Goal: Information Seeking & Learning: Learn about a topic

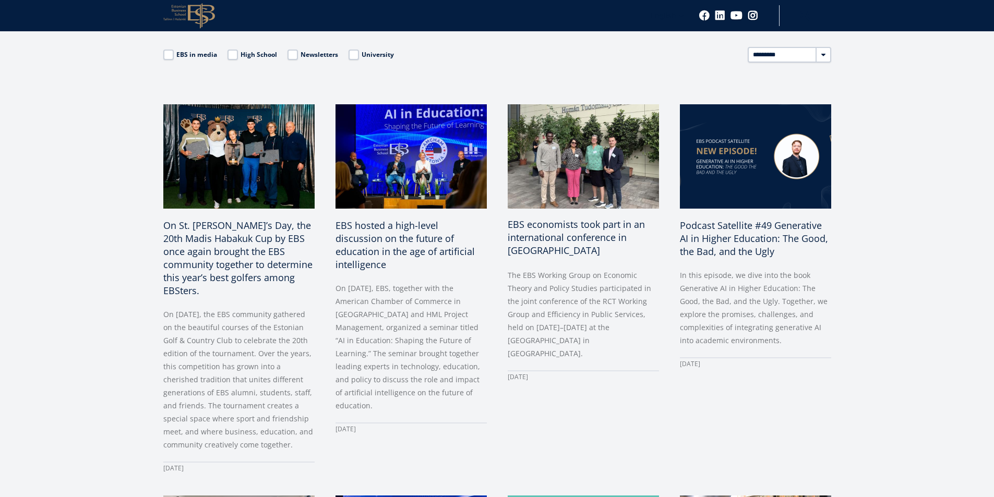
click at [529, 227] on span "EBS economists took part in an international conference in Budapest" at bounding box center [576, 237] width 137 height 39
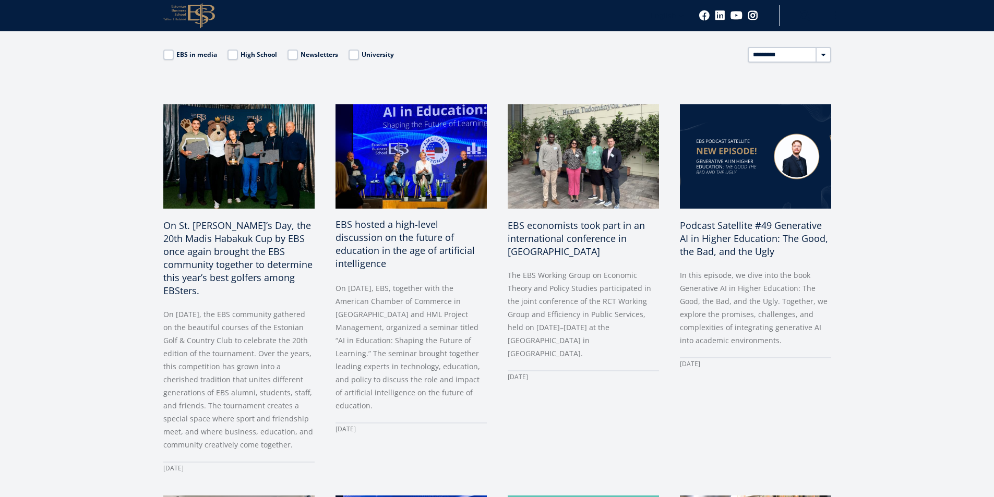
click at [360, 227] on span "EBS hosted a high-level discussion on the future of education in the age of art…" at bounding box center [404, 244] width 139 height 52
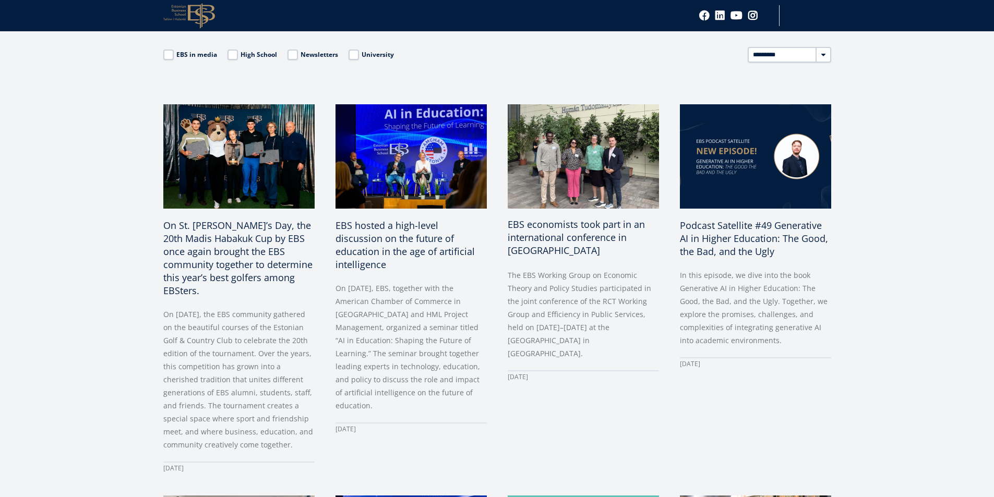
click at [531, 227] on span "EBS economists took part in an international conference in Budapest" at bounding box center [576, 237] width 137 height 39
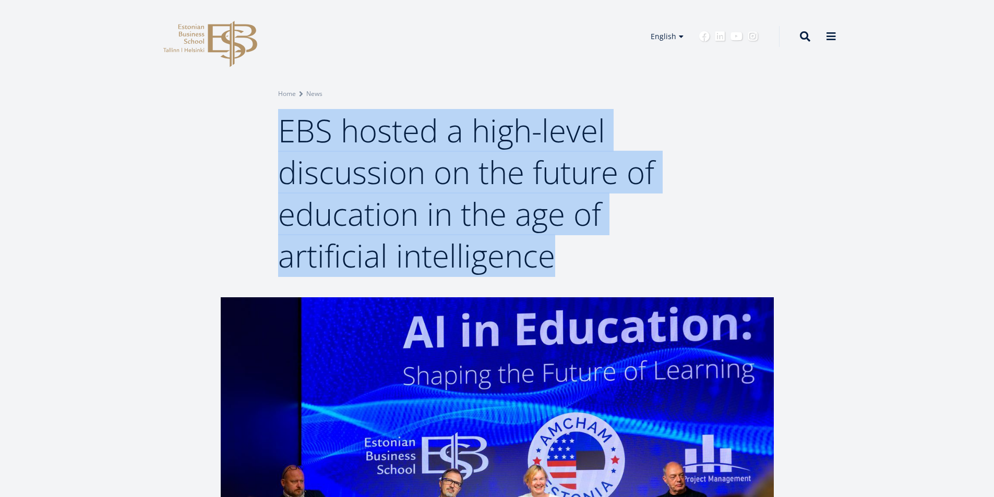
drag, startPoint x: 282, startPoint y: 134, endPoint x: 559, endPoint y: 256, distance: 302.5
click at [559, 256] on h1 "EBS hosted a high-level discussion on the future of education in the age of art…" at bounding box center [497, 193] width 438 height 167
copy span "EBS hosted a high-level discussion on the future of education in the age of art…"
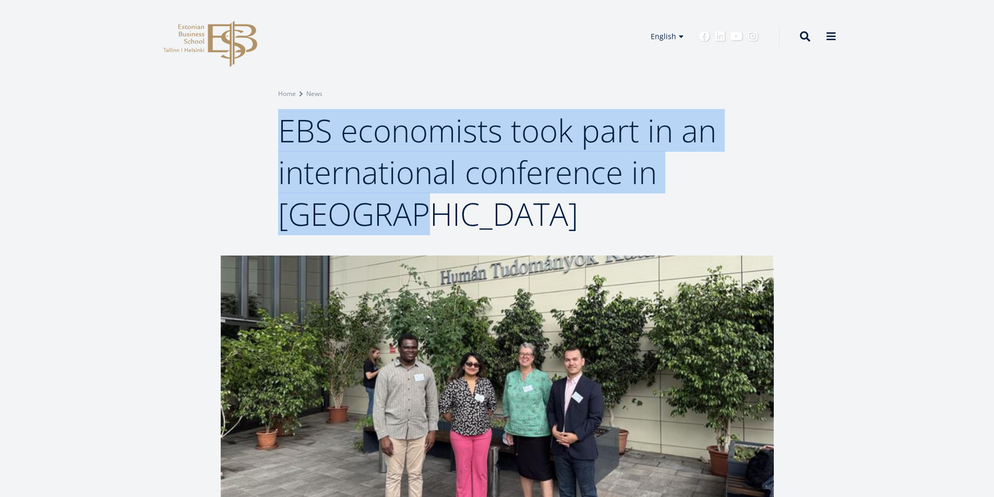
drag, startPoint x: 284, startPoint y: 128, endPoint x: 411, endPoint y: 205, distance: 148.6
click at [411, 205] on span "EBS economists took part in an international conference in [GEOGRAPHIC_DATA]" at bounding box center [497, 172] width 438 height 126
copy span "EBS economists took part in an international conference in [GEOGRAPHIC_DATA]"
click at [665, 49] on link "Estonian" at bounding box center [662, 51] width 52 height 15
click at [481, 220] on h1 "EBS economists took part in an international conference in Budapest" at bounding box center [497, 172] width 438 height 125
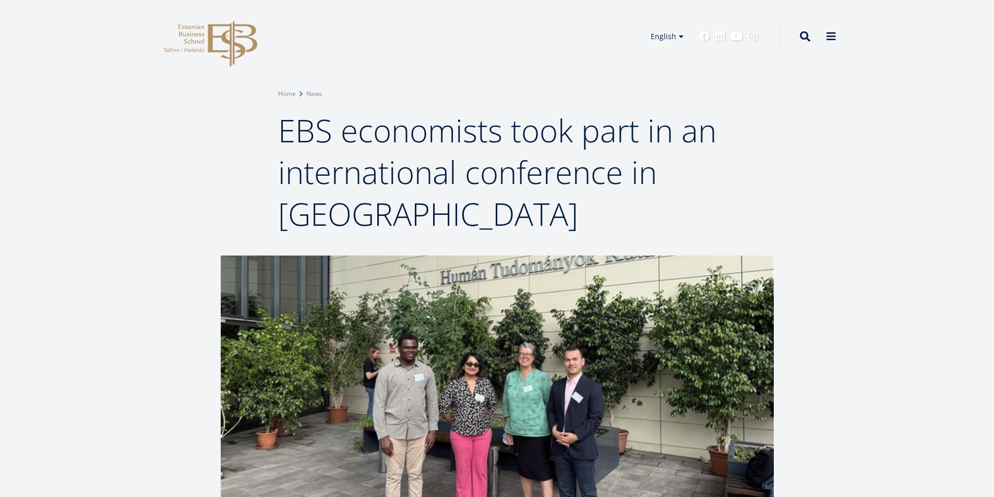
click at [63, 217] on div "Breadcrumb Home News EBS economists took part in an international conference in…" at bounding box center [497, 128] width 994 height 256
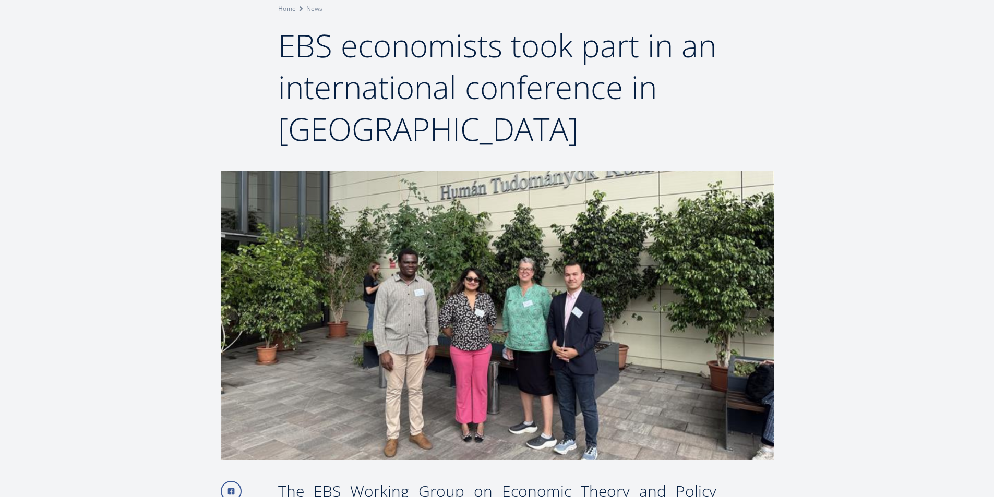
scroll to position [156, 0]
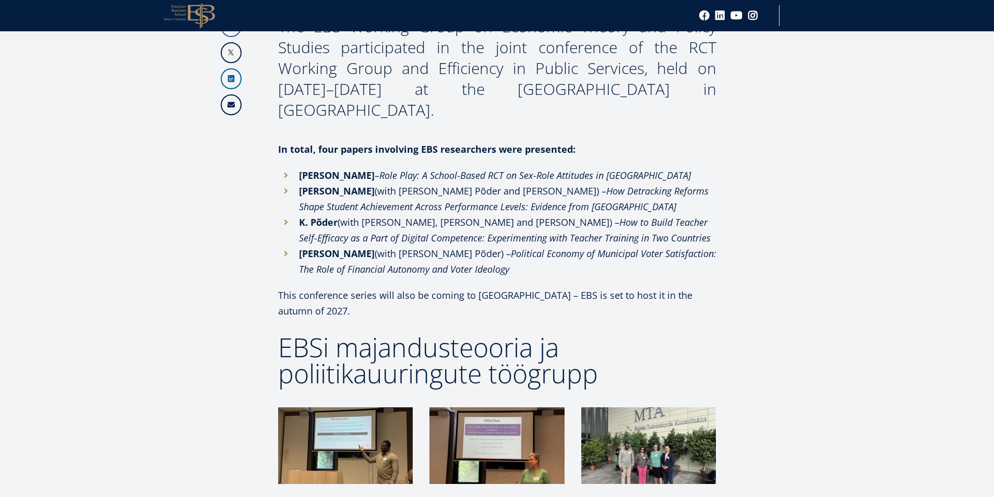
scroll to position [438, 0]
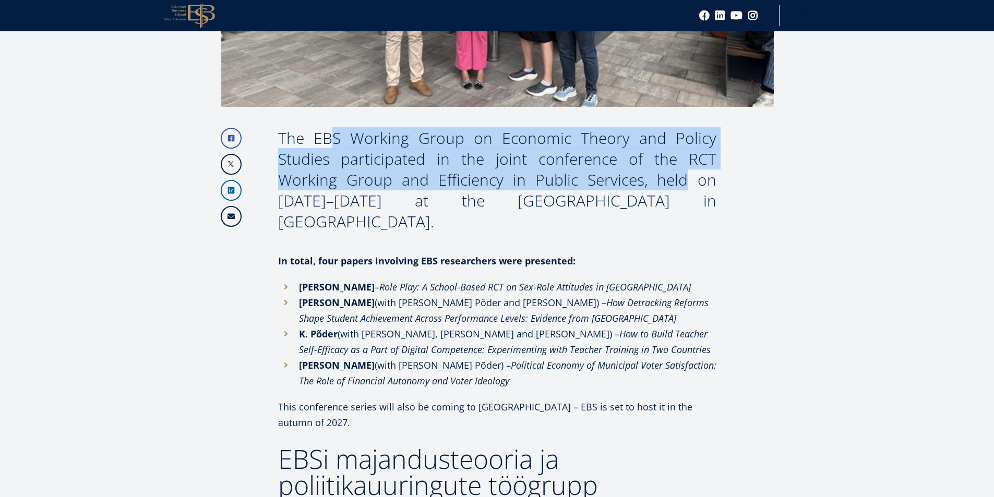
drag, startPoint x: 281, startPoint y: 139, endPoint x: 617, endPoint y: 182, distance: 338.7
click at [617, 182] on div "The EBS Working Group on Economic Theory and Policy Studies participated in the…" at bounding box center [497, 180] width 438 height 104
copy div "The EBS Working Group on Economic Theory and Policy Studies participated in the…"
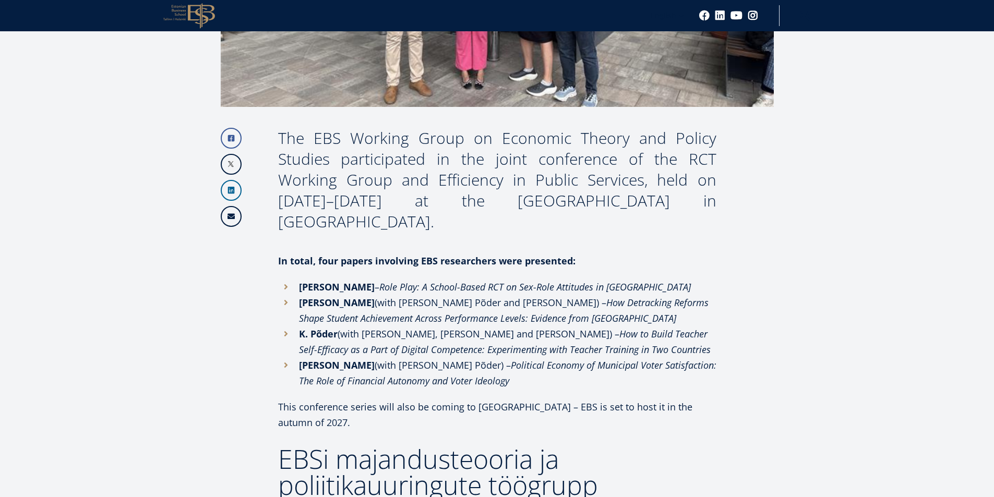
click at [866, 252] on article "Facebook Linkedin Email The EBS Working Group on Economic Theory and Policy Stu…" at bounding box center [497, 401] width 994 height 1169
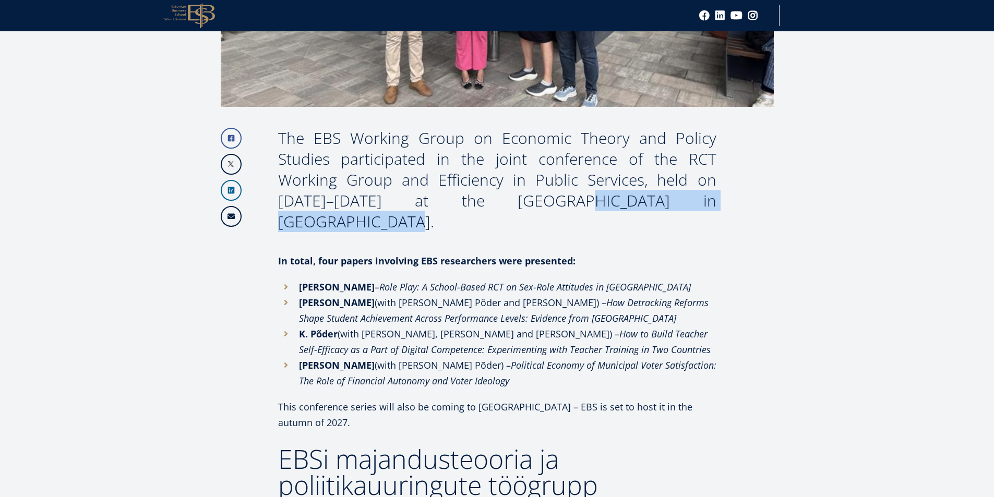
drag, startPoint x: 454, startPoint y: 200, endPoint x: 692, endPoint y: 209, distance: 238.6
click at [692, 209] on div "The EBS Working Group on Economic Theory and Policy Studies participated in the…" at bounding box center [497, 180] width 438 height 104
copy div "Hungarian Academy of Sciences"
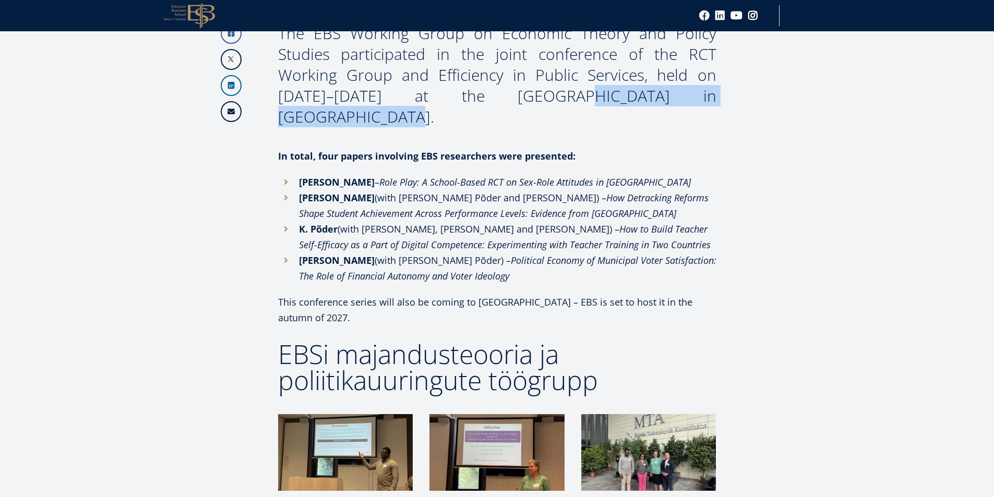
scroll to position [647, 0]
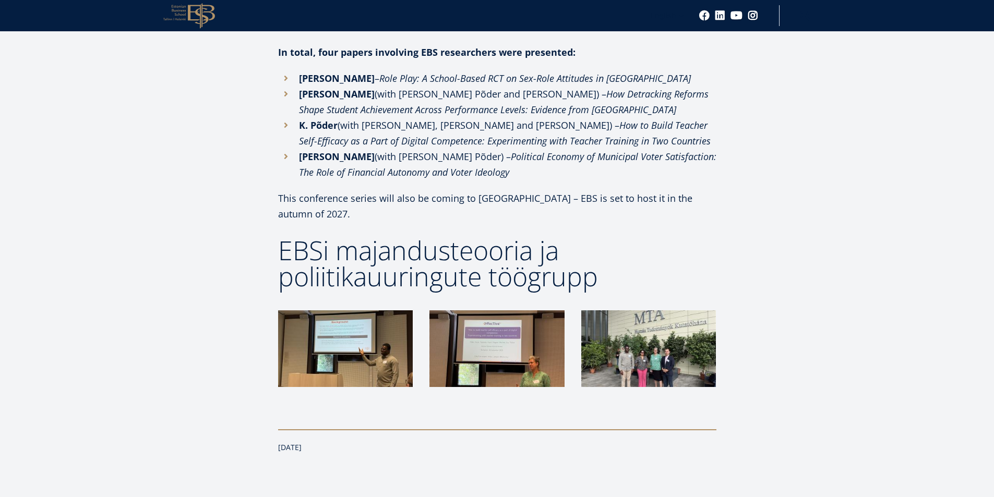
click at [22, 134] on article "Facebook Linkedin Email The EBS Working Group on Economic Theory and Policy Stu…" at bounding box center [497, 193] width 994 height 1169
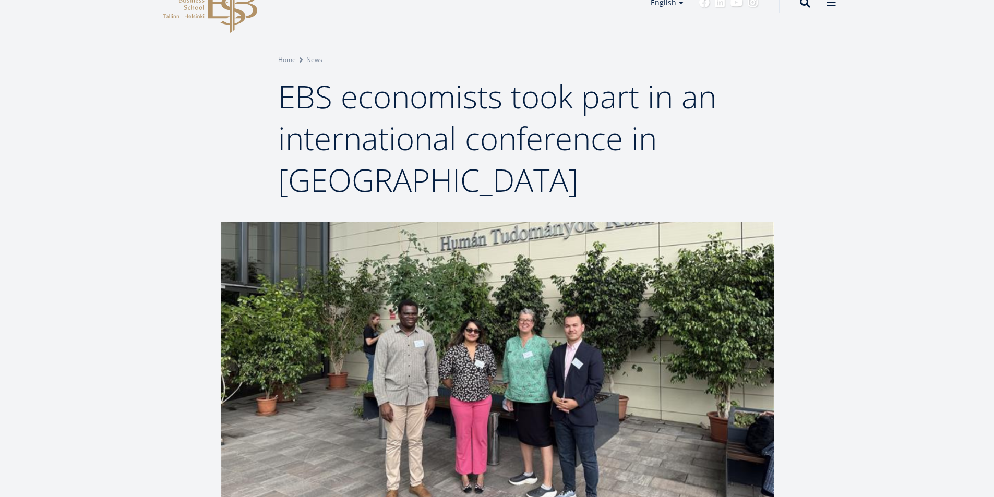
scroll to position [12, 0]
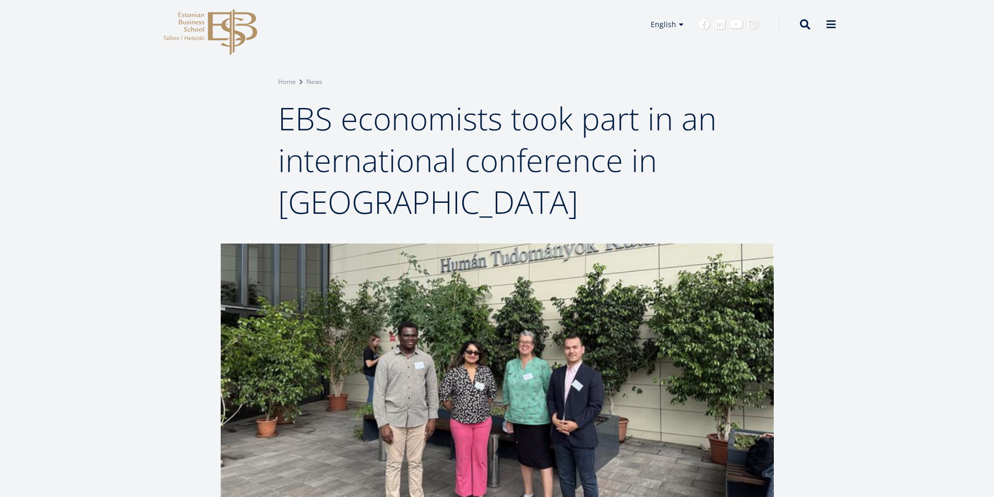
click at [854, 112] on div "Breadcrumb Home News EBS economists took part in an international conference in…" at bounding box center [497, 116] width 994 height 256
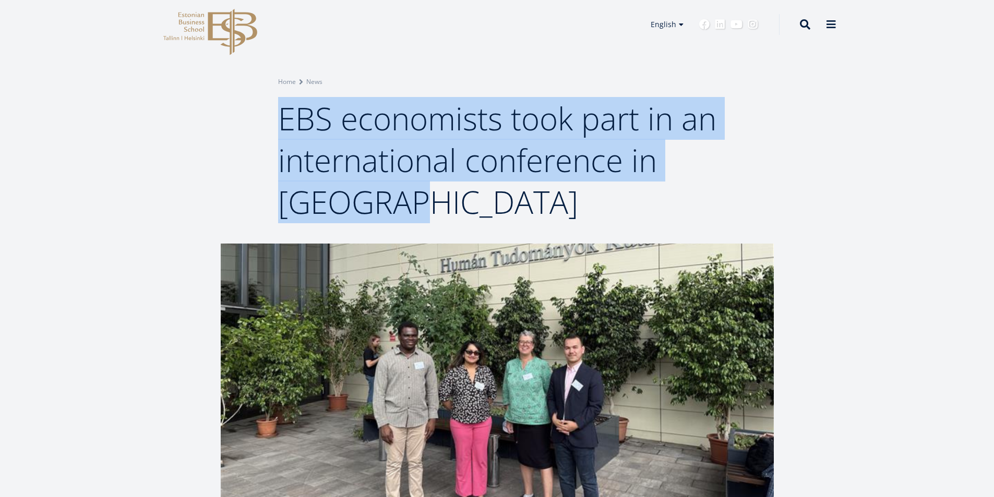
drag, startPoint x: 284, startPoint y: 119, endPoint x: 412, endPoint y: 201, distance: 152.0
click at [412, 201] on h1 "EBS economists took part in an international conference in [GEOGRAPHIC_DATA]" at bounding box center [497, 160] width 438 height 125
copy span "EBS economists took part in an international conference in [GEOGRAPHIC_DATA]"
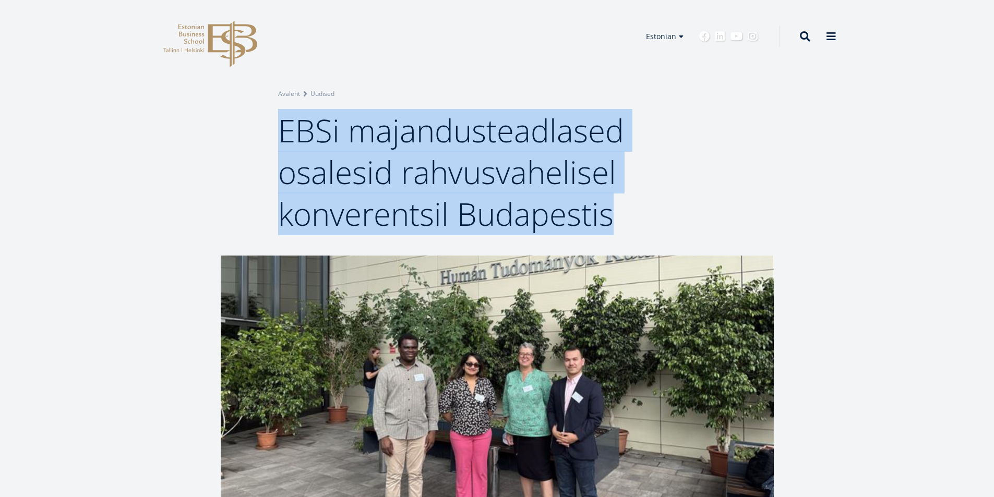
drag, startPoint x: 282, startPoint y: 129, endPoint x: 615, endPoint y: 214, distance: 343.5
click at [615, 214] on h1 "EBSi majandusteadlased osalesid rahvusvahelisel konverentsil Budapestis" at bounding box center [497, 172] width 438 height 125
copy span "EBSi majandusteadlased osalesid rahvusvahelisel konverentsil Budapestis"
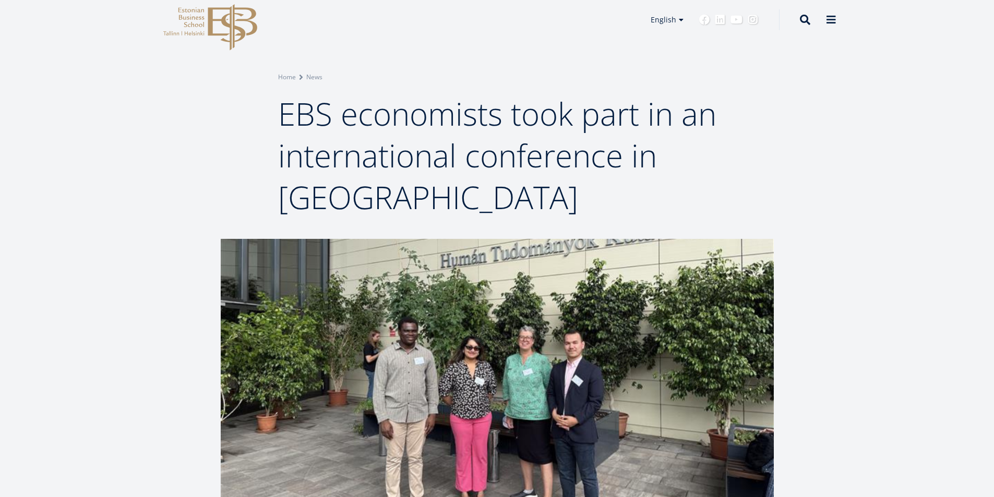
scroll to position [13, 0]
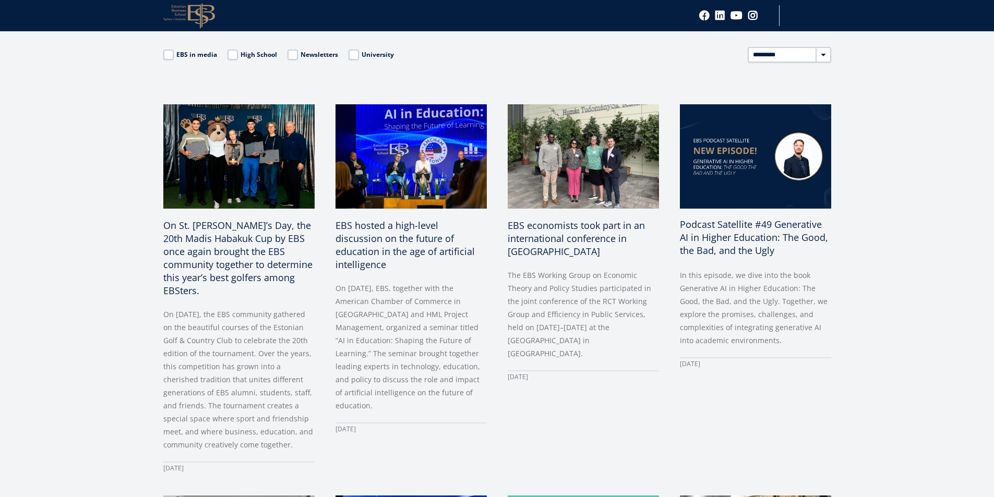
click at [718, 229] on span "Podcast Satellite #49 Generative AI in Higher Education: The Good, the Bad, and…" at bounding box center [754, 237] width 148 height 39
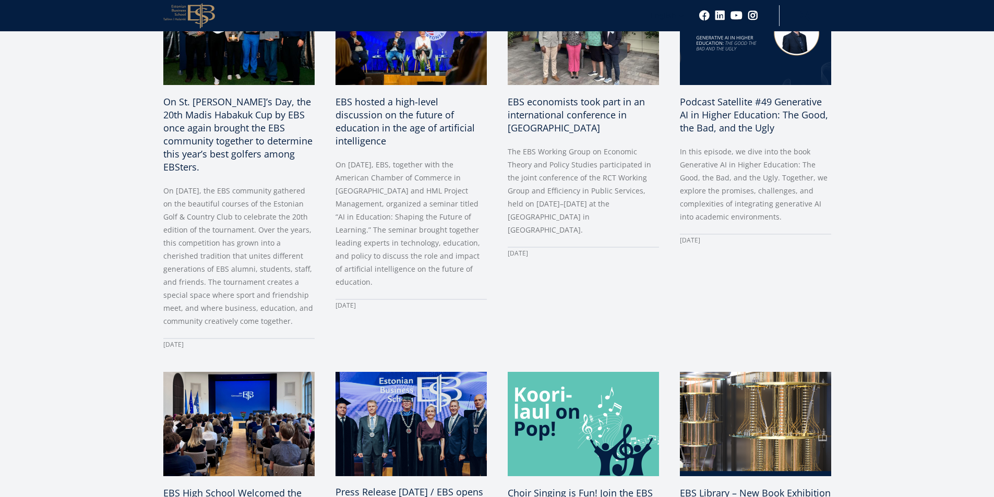
scroll to position [365, 0]
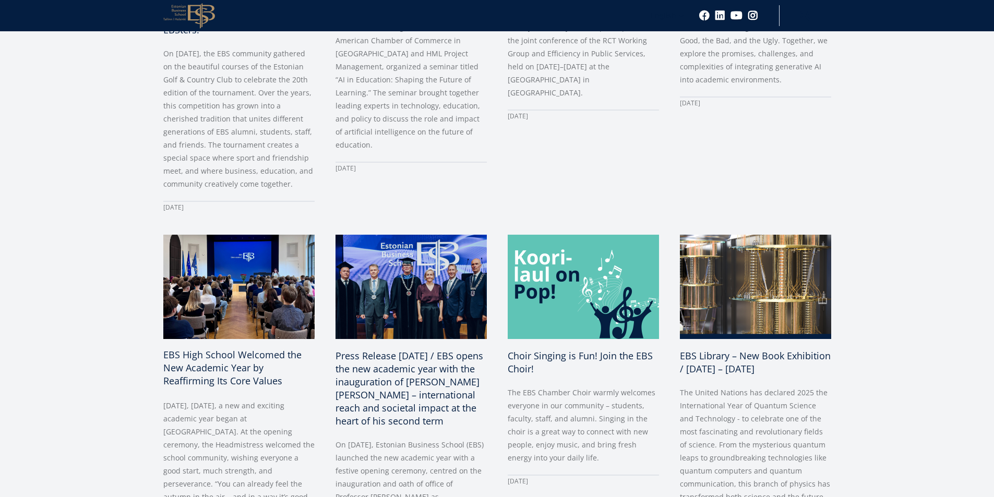
click at [244, 348] on span "EBS High School Welcomed the New Academic Year by Reaffirming Its Core Values" at bounding box center [232, 367] width 138 height 39
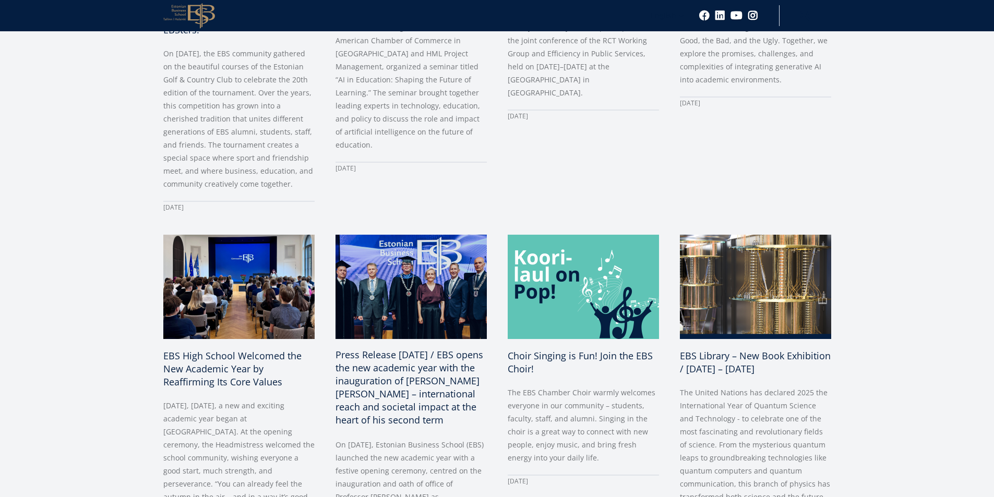
click at [386, 350] on span "Press Release 29.08.2025 / EBS opens the new academic year with the inauguratio…" at bounding box center [409, 387] width 148 height 78
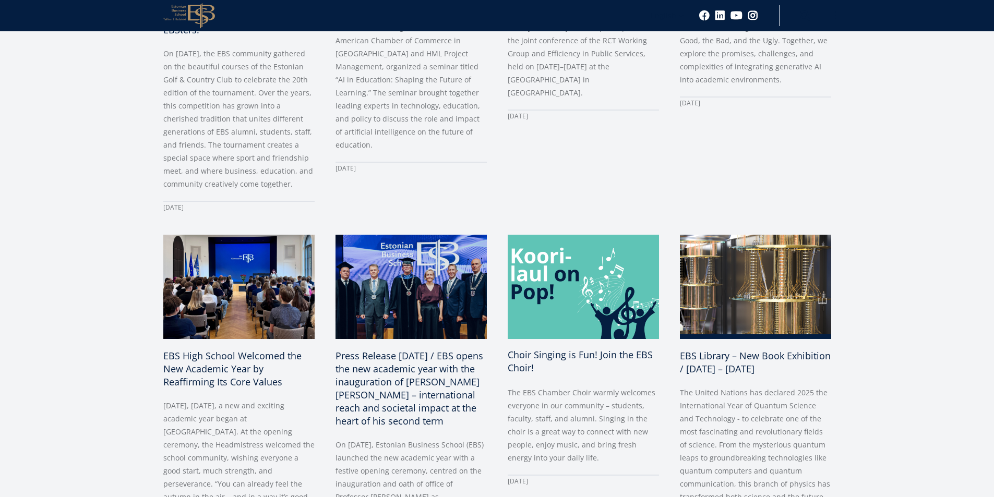
click at [552, 348] on span "Choir Singing is Fun! Join the EBS Choir!" at bounding box center [580, 361] width 145 height 26
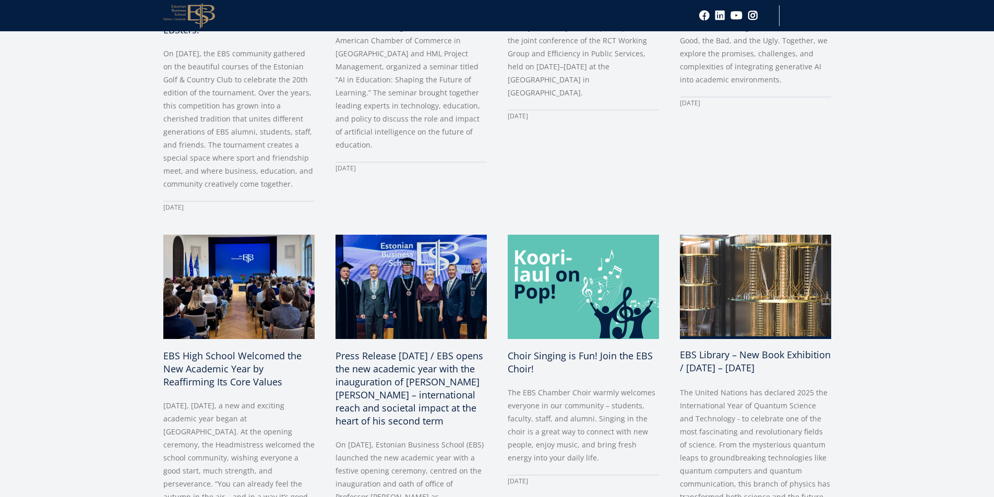
click at [721, 355] on span "EBS Library – New Book Exhibition / 28 August – 31 December 2025" at bounding box center [755, 361] width 151 height 26
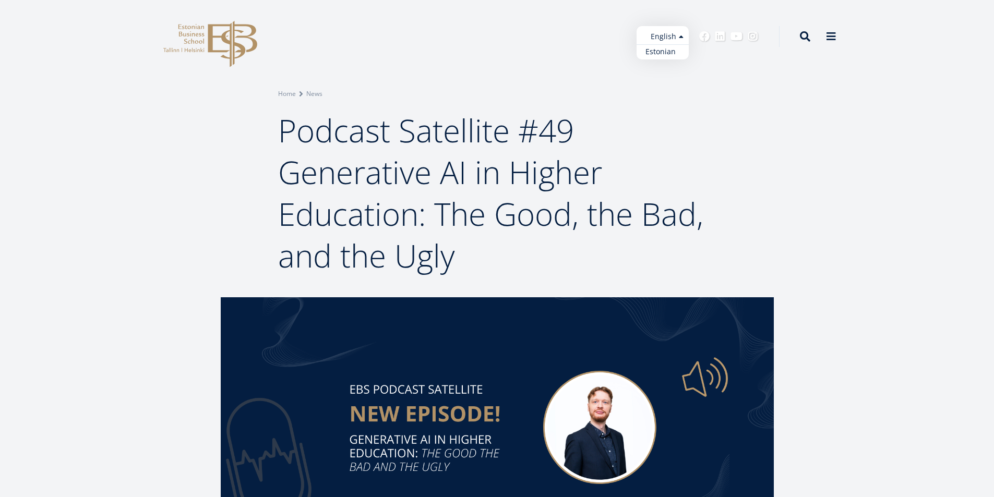
click at [660, 48] on link "Estonian" at bounding box center [662, 51] width 52 height 15
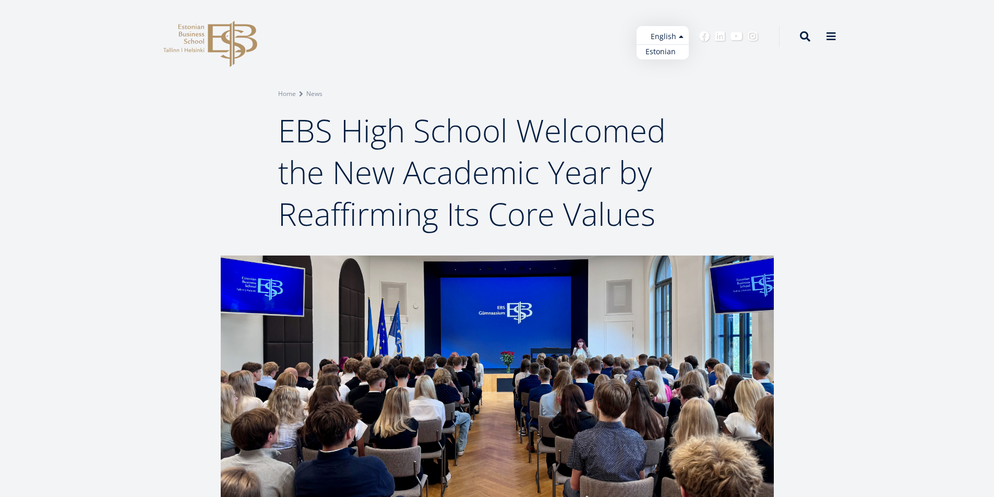
click at [663, 53] on link "Estonian" at bounding box center [662, 51] width 52 height 15
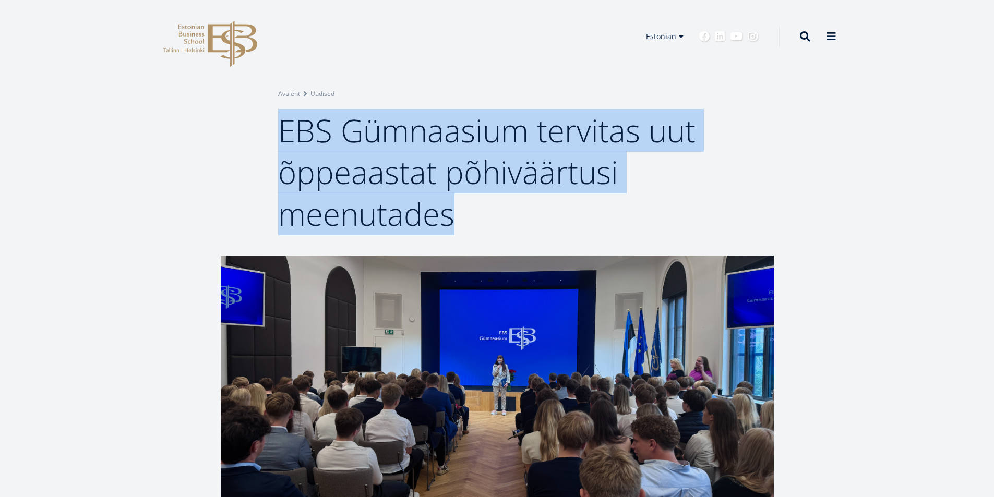
drag, startPoint x: 280, startPoint y: 130, endPoint x: 468, endPoint y: 200, distance: 200.7
click at [468, 200] on h1 "EBS Gümnaasium tervitas uut õppeaastat põhiväärtusi meenutades" at bounding box center [497, 172] width 438 height 125
copy span "EBS Gümnaasium tervitas uut õppeaastat põhiväärtusi meenutades"
click at [904, 100] on div "Breadcrumb Avaleht Uudised EBS Gümnaasium tervitas uut õppeaastat põhiväärtusi …" at bounding box center [497, 128] width 994 height 256
click at [660, 47] on link "English" at bounding box center [662, 51] width 52 height 15
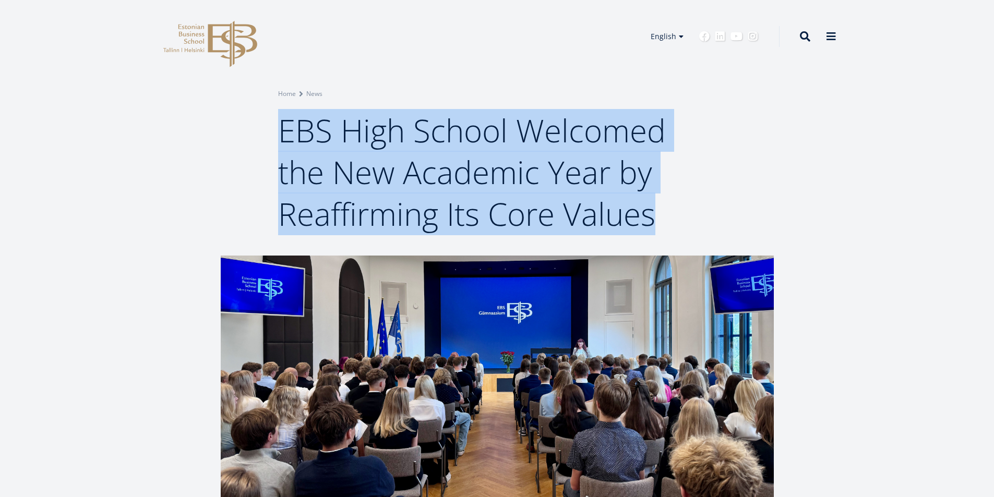
drag, startPoint x: 283, startPoint y: 130, endPoint x: 649, endPoint y: 205, distance: 373.7
click at [649, 205] on span "EBS High School Welcomed the New Academic Year by Reaffirming Its Core Values" at bounding box center [472, 172] width 388 height 126
copy span "EBS High School Welcomed the New Academic Year by Reaffirming Its Core Values"
click at [858, 155] on div "Breadcrumb Home News EBS High School Welcomed the New Academic Year by Reaffirm…" at bounding box center [497, 128] width 994 height 256
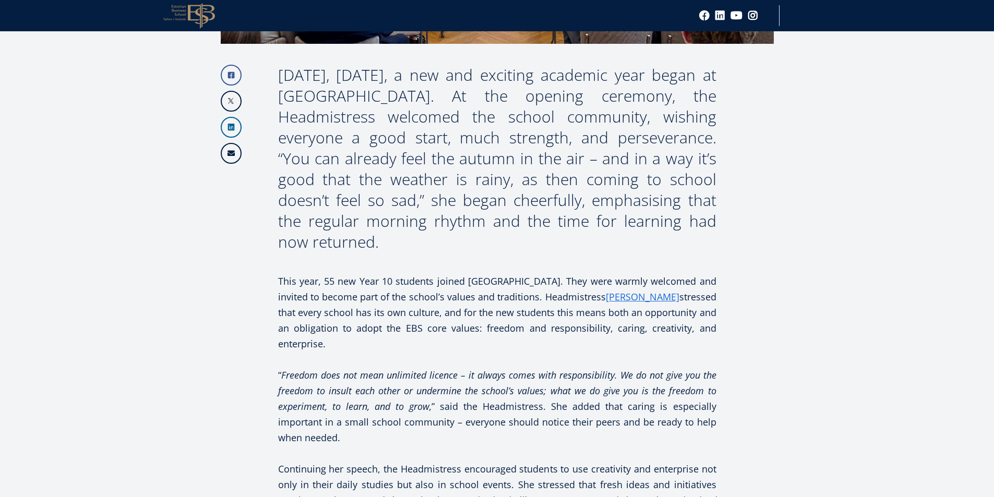
scroll to position [469, 0]
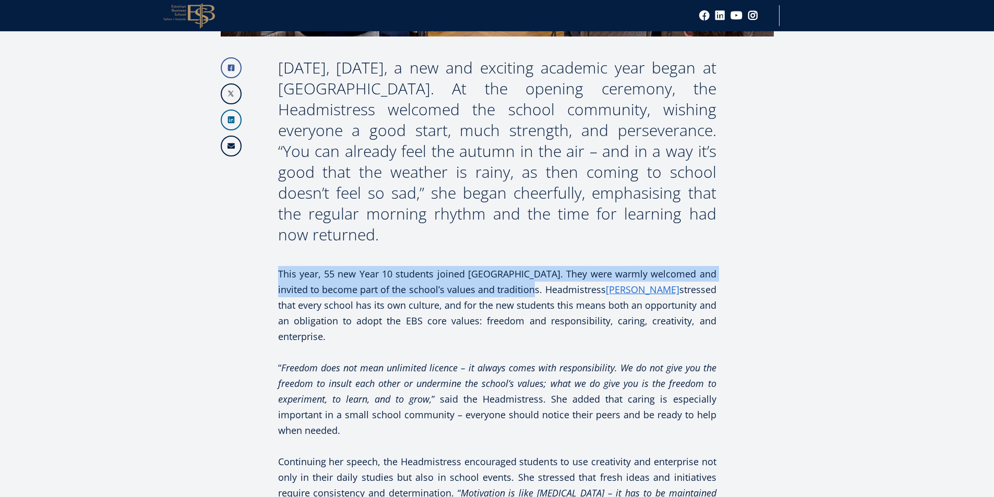
drag, startPoint x: 278, startPoint y: 252, endPoint x: 510, endPoint y: 273, distance: 233.0
click at [510, 273] on p "This year, 55 new Year 10 students joined EBS High School. They were warmly wel…" at bounding box center [497, 305] width 438 height 78
copy p "This year, 55 new Year 10 students joined EBS High School. They were warmly wel…"
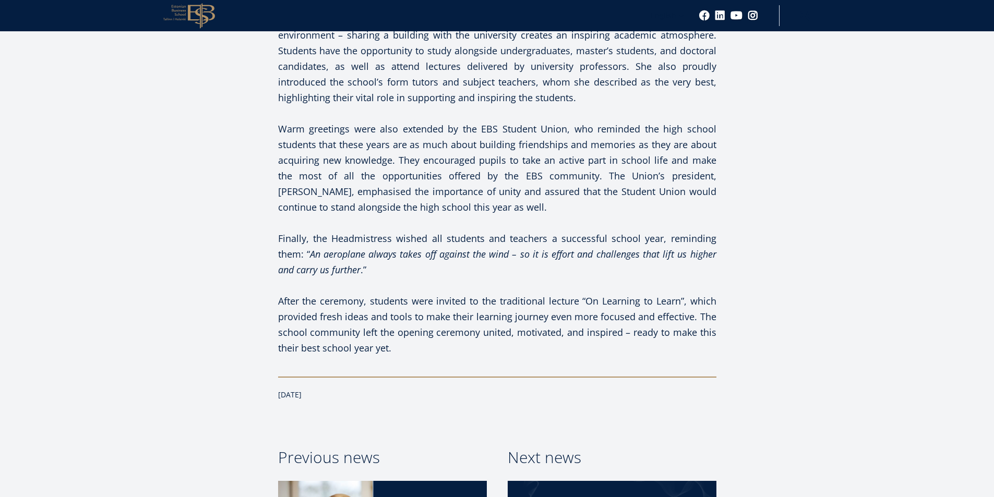
scroll to position [1148, 0]
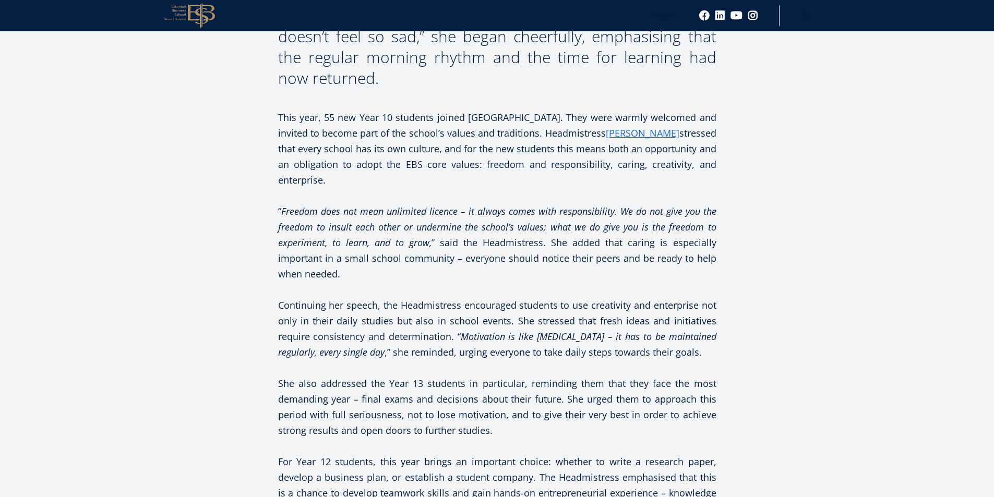
scroll to position [261, 0]
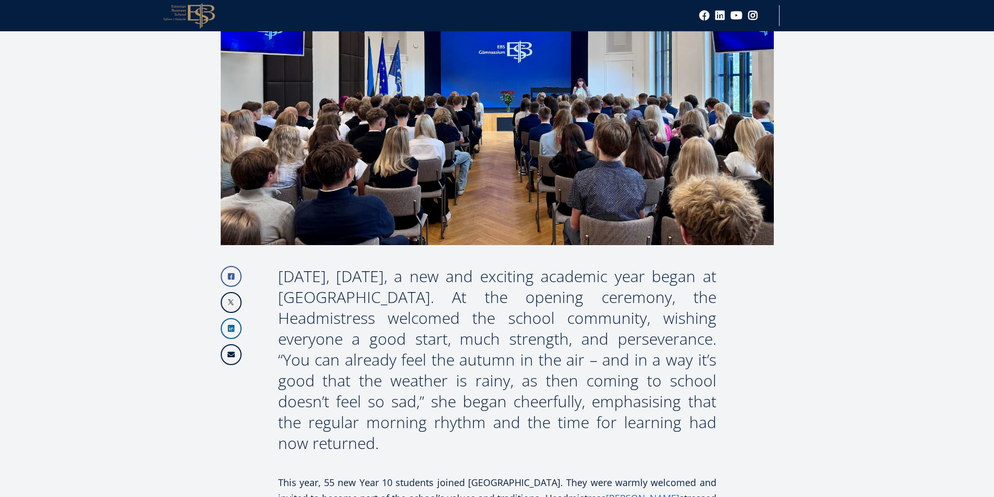
drag, startPoint x: 41, startPoint y: 254, endPoint x: 73, endPoint y: 136, distance: 121.6
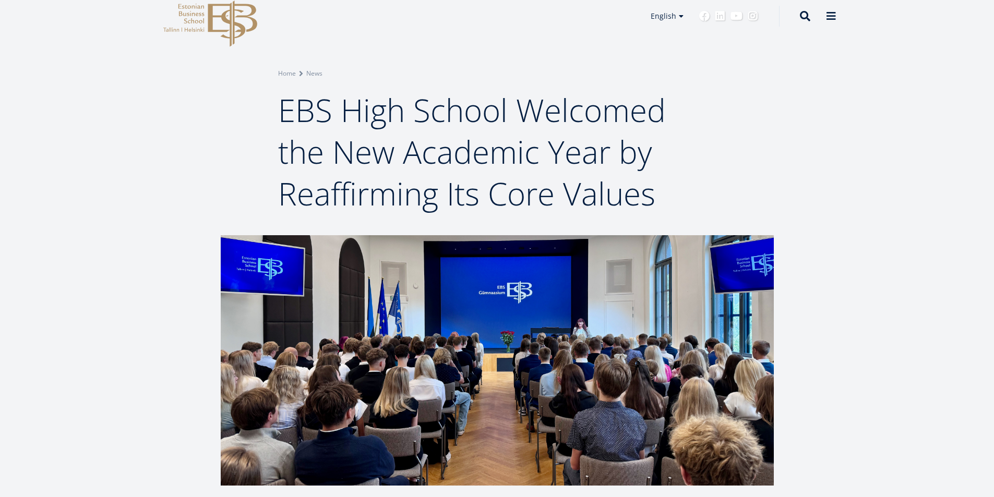
scroll to position [0, 0]
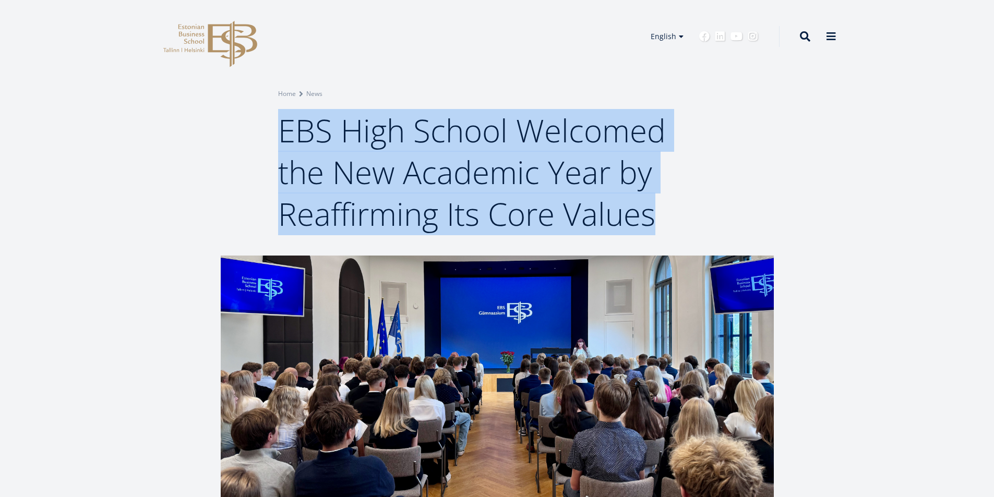
drag, startPoint x: 282, startPoint y: 133, endPoint x: 661, endPoint y: 218, distance: 388.7
click at [661, 218] on h1 "EBS High School Welcomed the New Academic Year by Reaffirming Its Core Values" at bounding box center [497, 172] width 438 height 125
copy span "EBS High School Welcomed the New Academic Year by Reaffirming Its Core Values"
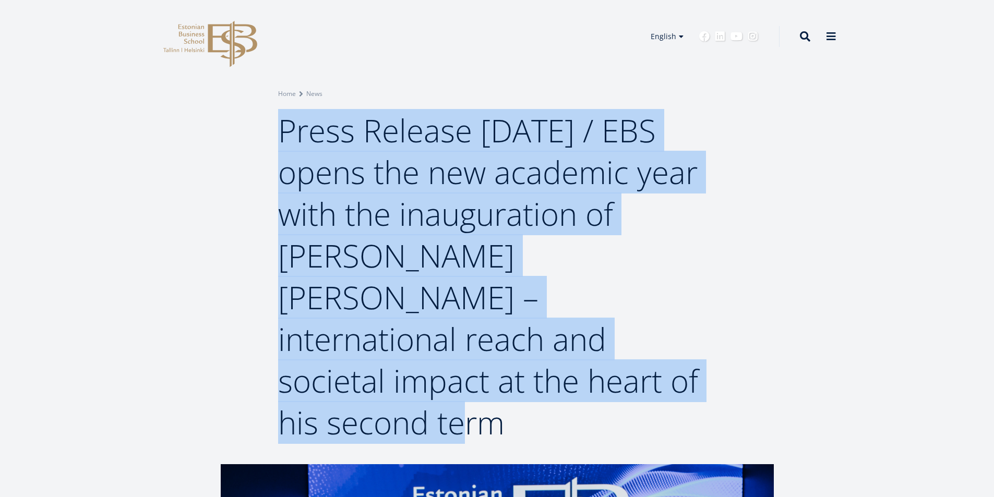
drag, startPoint x: 284, startPoint y: 133, endPoint x: 505, endPoint y: 370, distance: 324.4
click at [505, 370] on h1 "Press Release 29.08.2025 / EBS opens the new academic year with the inauguratio…" at bounding box center [497, 277] width 438 height 334
copy span "Press Release 29.08.2025 / EBS opens the new academic year with the inauguratio…"
click at [863, 183] on div "Breadcrumb Home News Press Release 29.08.2025 / EBS opens the new academic year…" at bounding box center [497, 232] width 994 height 464
click at [660, 51] on link "Estonian" at bounding box center [662, 51] width 52 height 15
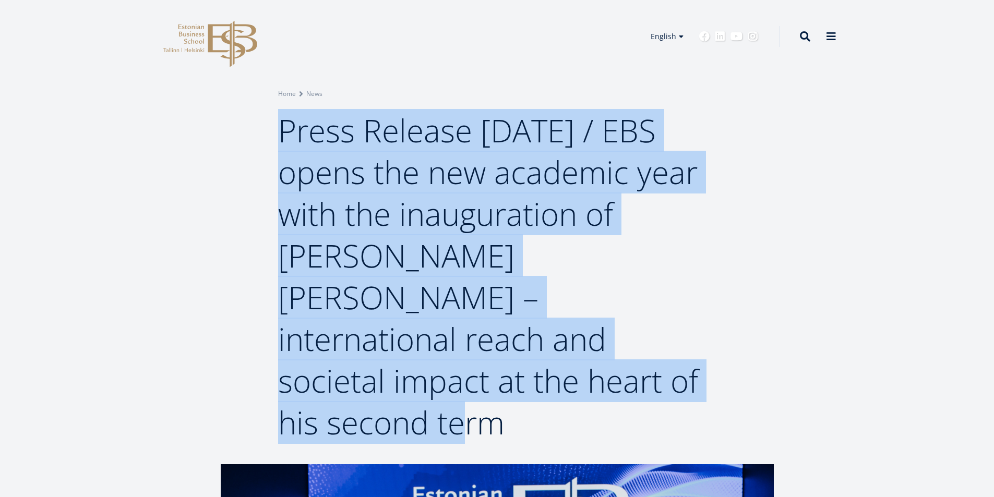
click at [236, 219] on div "Breadcrumb Home News Press Release 29.08.2025 / EBS opens the new academic year…" at bounding box center [497, 266] width 522 height 355
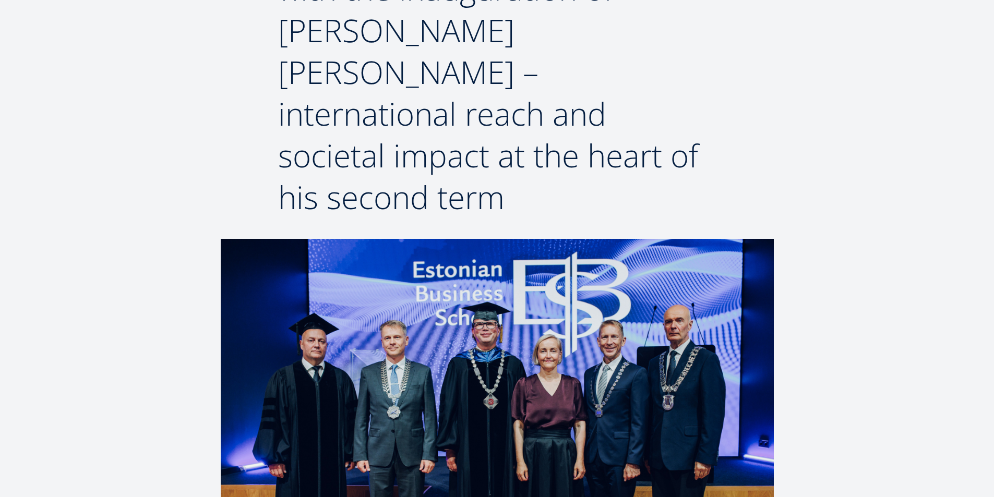
scroll to position [230, 0]
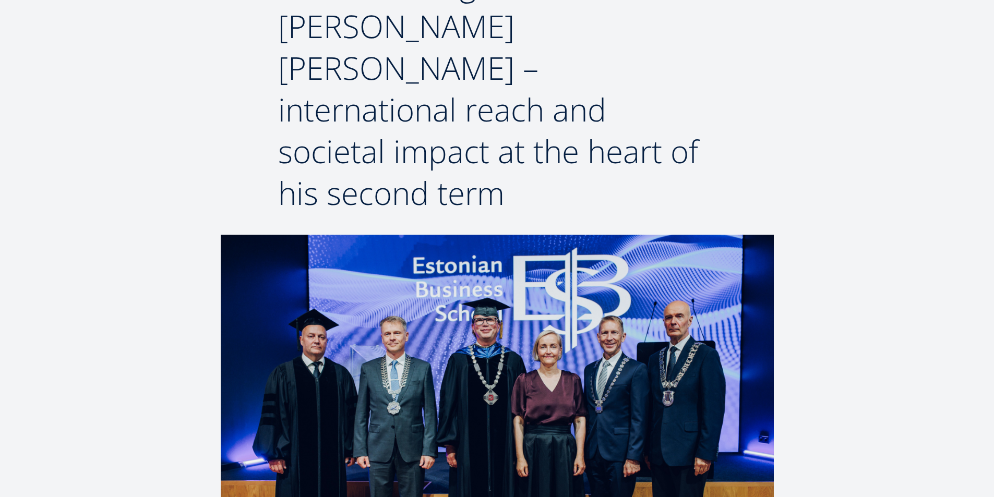
click at [917, 175] on div "Breadcrumb Home News Press Release 29.08.2025 / EBS opens the new academic year…" at bounding box center [497, 2] width 994 height 464
drag, startPoint x: 900, startPoint y: 191, endPoint x: 844, endPoint y: 204, distance: 57.9
click at [900, 191] on div "Breadcrumb Home News Press Release 29.08.2025 / EBS opens the new academic year…" at bounding box center [497, 2] width 994 height 464
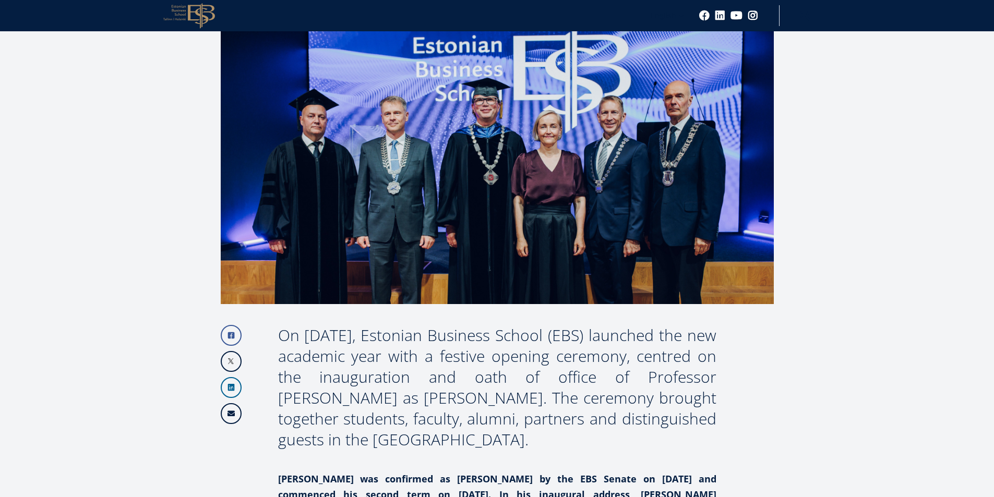
scroll to position [543, 0]
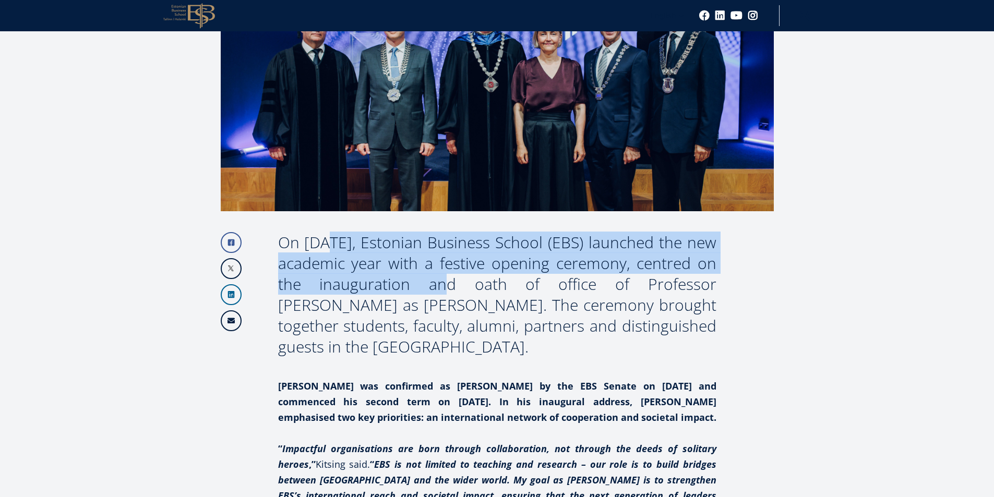
drag, startPoint x: 280, startPoint y: 202, endPoint x: 379, endPoint y: 238, distance: 105.4
click at [379, 238] on div "On 29 August, Estonian Business School (EBS) launched the new academic year wit…" at bounding box center [497, 294] width 438 height 125
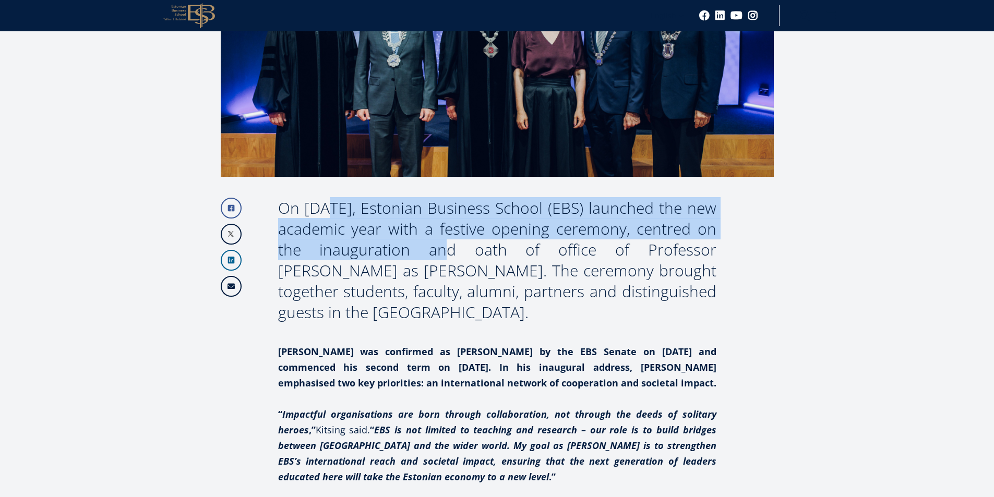
scroll to position [647, 0]
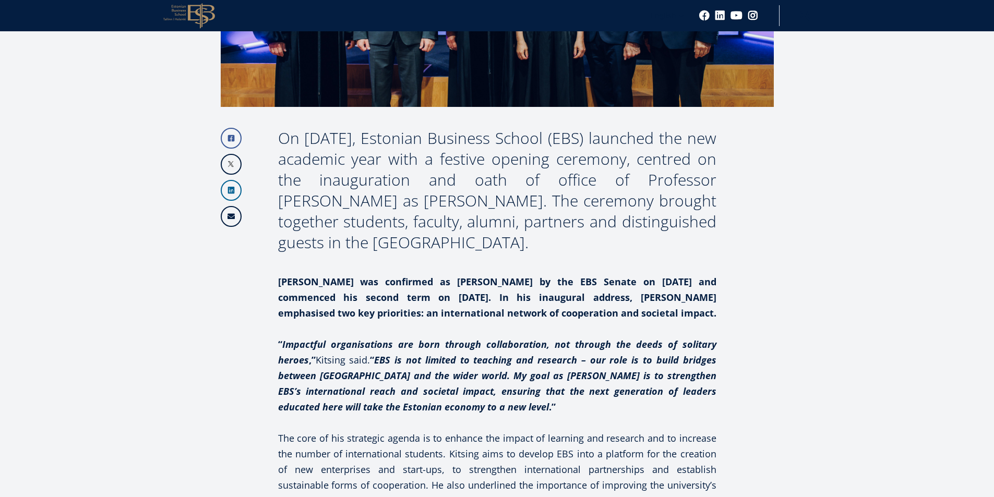
click at [332, 275] on strong "Meelis Kitsing was confirmed as Rector by the EBS Senate on 8 July and commence…" at bounding box center [497, 297] width 438 height 44
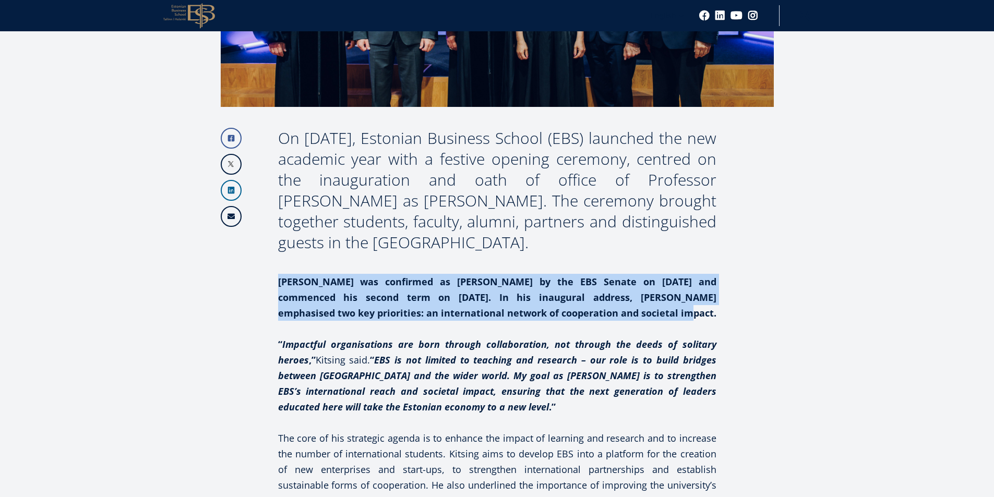
drag, startPoint x: 279, startPoint y: 240, endPoint x: 625, endPoint y: 270, distance: 347.7
click at [625, 274] on p "Meelis Kitsing was confirmed as Rector by the EBS Senate on 8 July and commence…" at bounding box center [497, 297] width 438 height 47
copy strong "Meelis Kitsing was confirmed as Rector by the EBS Senate on 8 July and commence…"
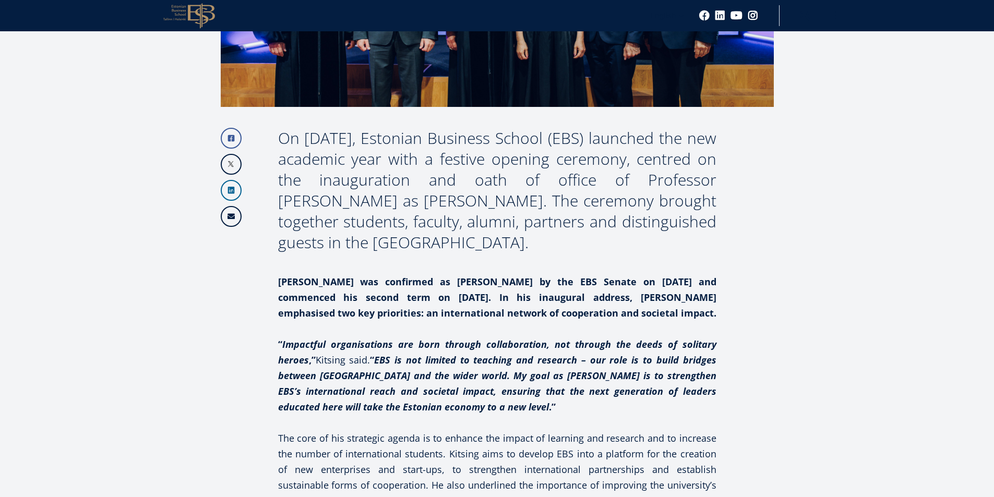
drag, startPoint x: 24, startPoint y: 138, endPoint x: 67, endPoint y: 158, distance: 47.4
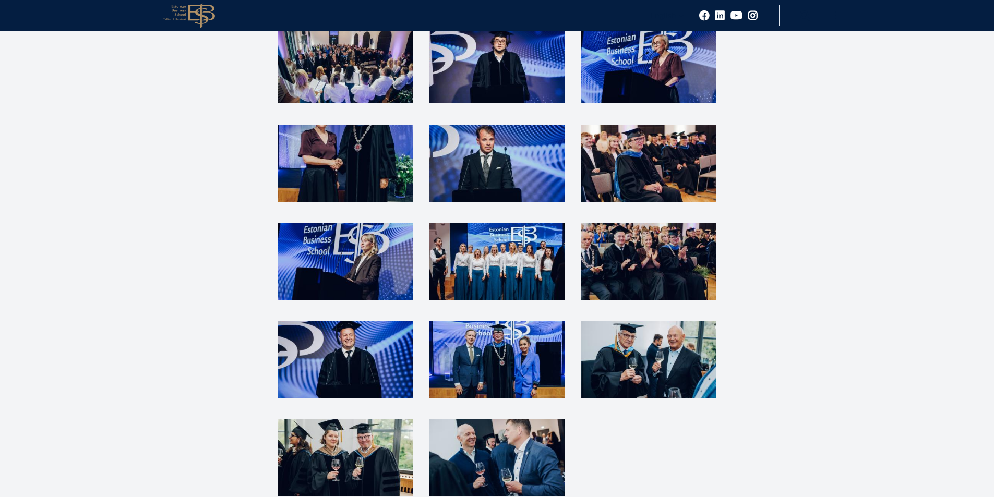
scroll to position [2421, 0]
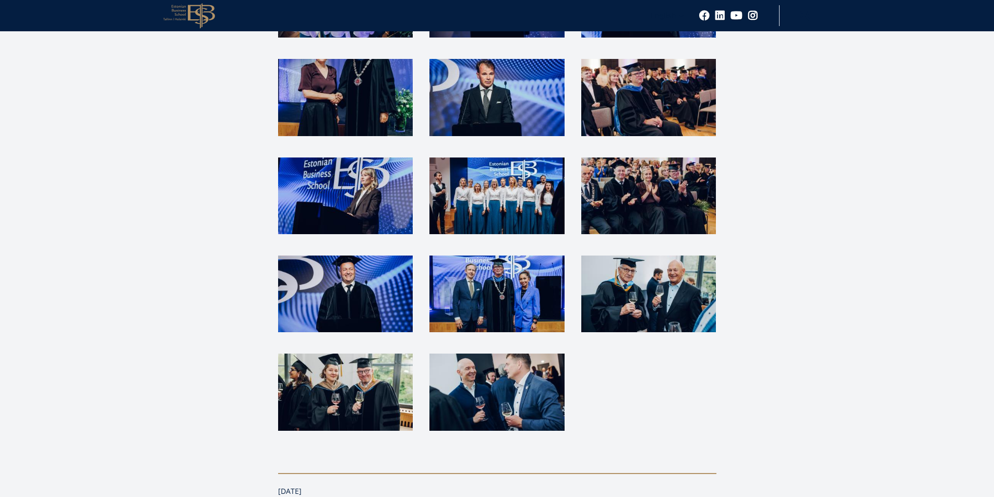
drag, startPoint x: 17, startPoint y: 160, endPoint x: 20, endPoint y: 140, distance: 20.0
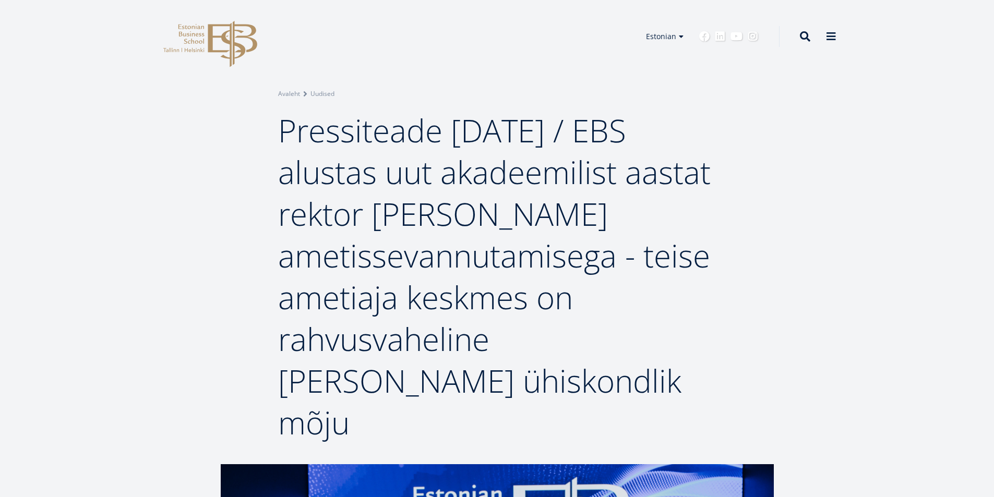
drag, startPoint x: 284, startPoint y: 134, endPoint x: 507, endPoint y: 363, distance: 319.8
click at [507, 363] on span "Pressiteade [DATE] / EBS alustas uut akadeemilist aastat rektor [PERSON_NAME] a…" at bounding box center [494, 276] width 432 height 335
copy span "Pressiteade [DATE] / EBS alustas uut akadeemilist aastat rektor [PERSON_NAME] a…"
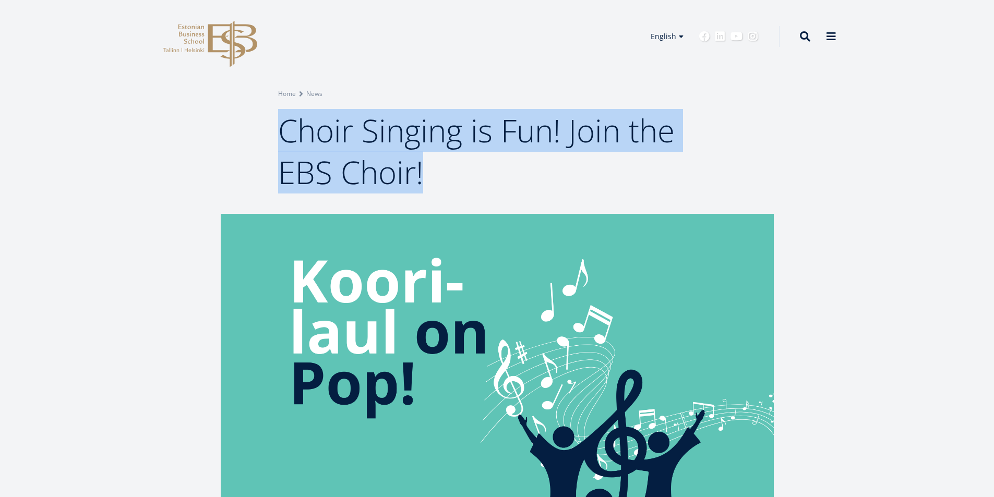
drag, startPoint x: 282, startPoint y: 128, endPoint x: 424, endPoint y: 166, distance: 147.4
click at [424, 166] on h1 "Choir Singing is Fun! Join the EBS Choir!" at bounding box center [497, 151] width 438 height 83
copy span "Choir Singing is Fun! Join the EBS Choir!"
click at [814, 110] on div "Breadcrumb Home News Choir Singing is Fun! Join the EBS Choir!" at bounding box center [497, 107] width 994 height 214
click at [659, 50] on link "Estonian" at bounding box center [662, 51] width 52 height 15
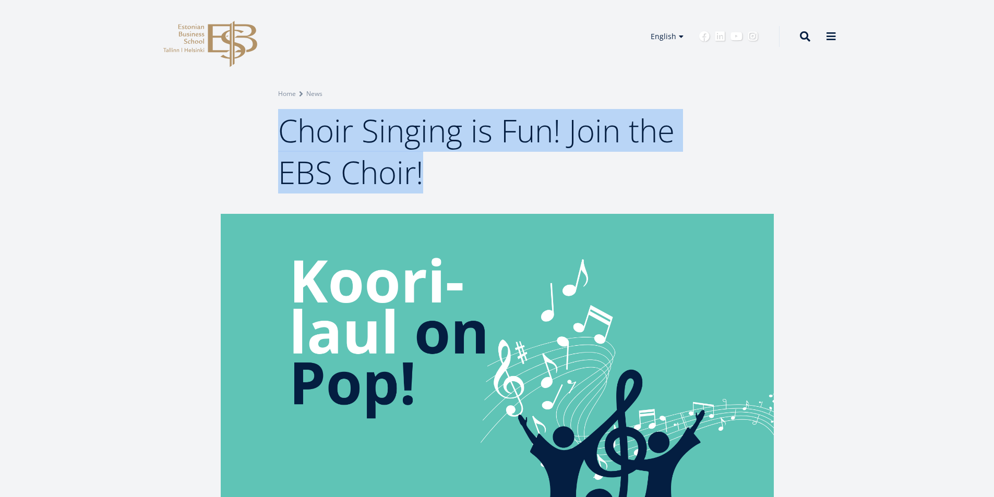
drag, startPoint x: 909, startPoint y: 192, endPoint x: 892, endPoint y: 198, distance: 18.3
click at [909, 192] on div "Breadcrumb Home News Choir Singing is Fun! Join the EBS Choir!" at bounding box center [497, 107] width 994 height 214
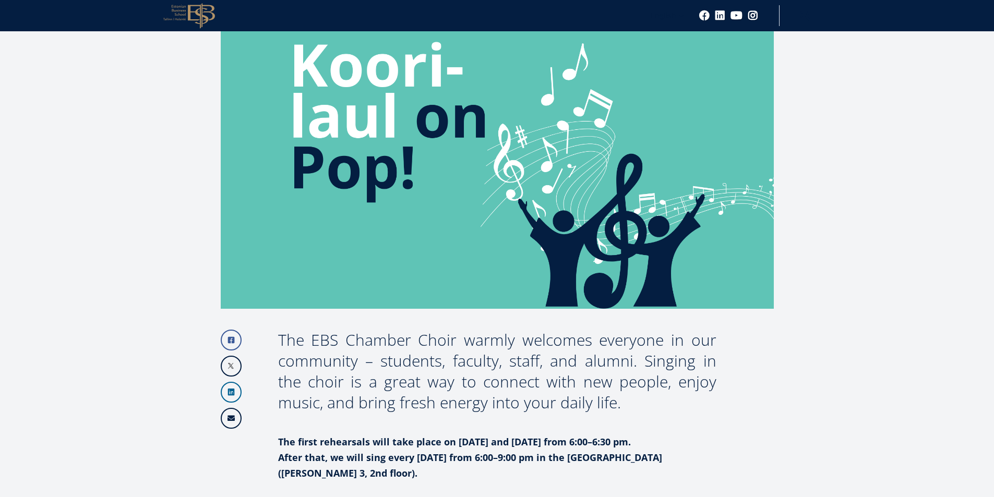
scroll to position [313, 0]
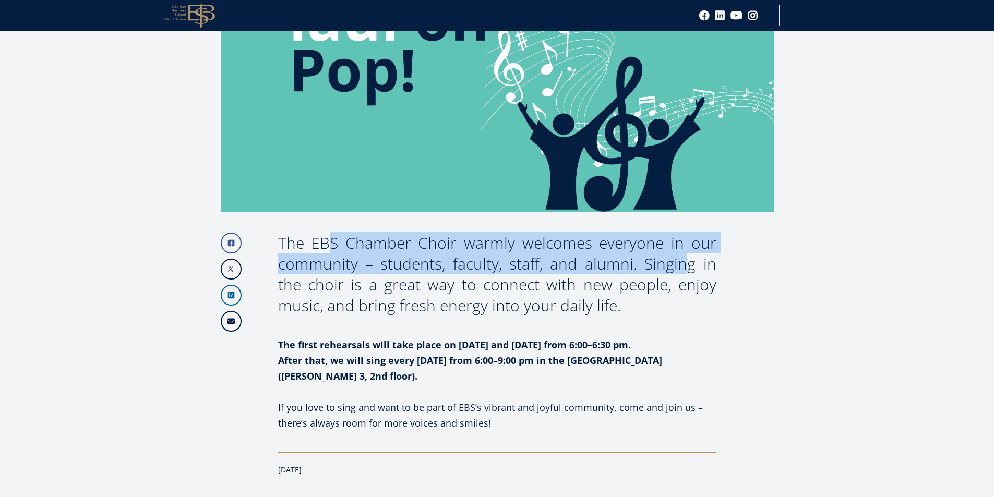
drag, startPoint x: 282, startPoint y: 243, endPoint x: 619, endPoint y: 259, distance: 337.9
click at [619, 259] on div "The EBS Chamber Choir warmly welcomes everyone in our community – students, fac…" at bounding box center [497, 274] width 438 height 83
copy div "The EBS Chamber Choir warmly welcomes everyone in our community – students, fac…"
drag, startPoint x: 916, startPoint y: 236, endPoint x: 869, endPoint y: 243, distance: 46.9
click at [916, 237] on article "Facebook Linkedin Email The EBS Chamber Choir warmly welcomes everyone in our c…" at bounding box center [497, 342] width 994 height 882
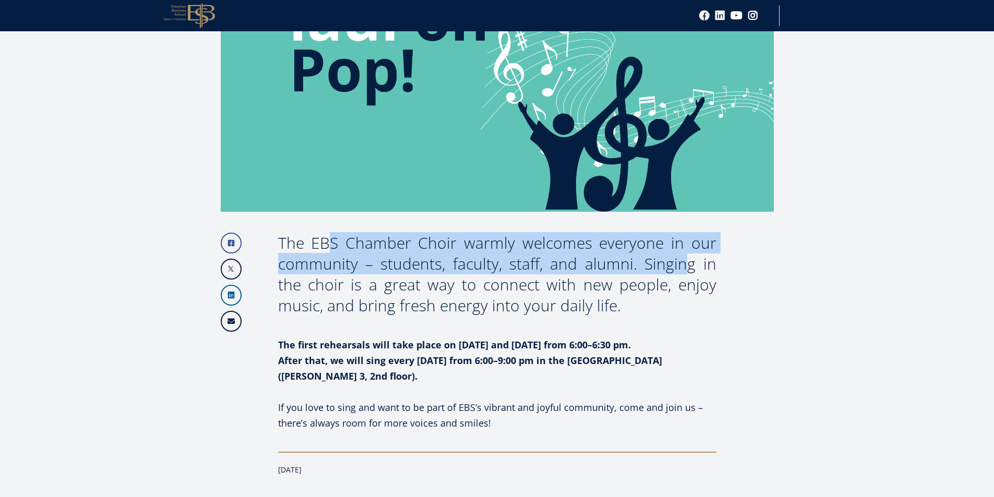
click at [966, 238] on article "Facebook Linkedin Email The EBS Chamber Choir warmly welcomes everyone in our c…" at bounding box center [497, 342] width 994 height 882
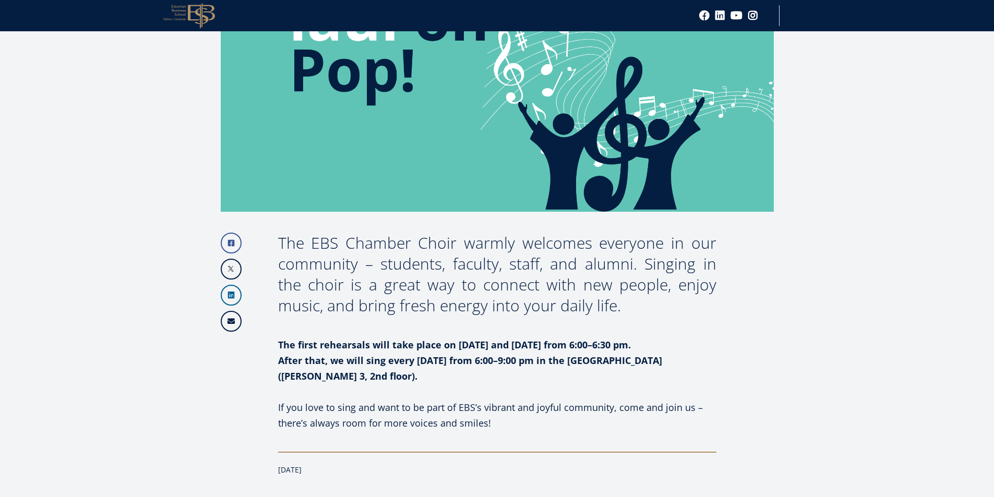
click at [918, 260] on article "Facebook Linkedin Email The EBS Chamber Choir warmly welcomes everyone in our c…" at bounding box center [497, 342] width 994 height 882
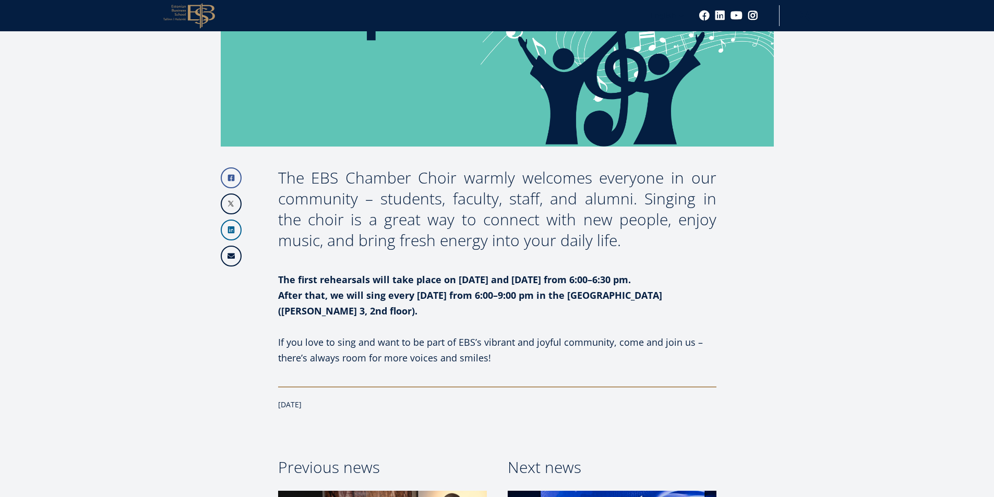
scroll to position [469, 0]
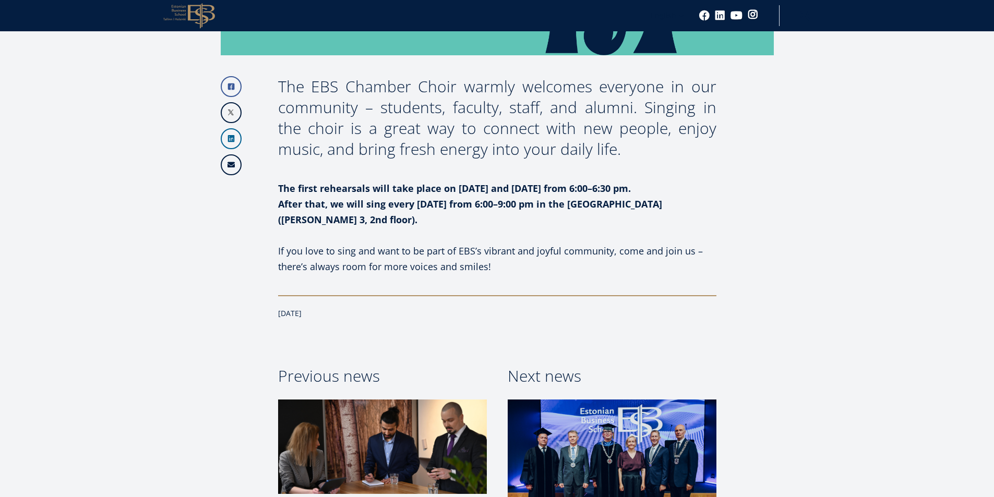
drag, startPoint x: 863, startPoint y: 161, endPoint x: 749, endPoint y: 12, distance: 187.8
click at [863, 160] on article "Facebook Linkedin Email The EBS Chamber Choir warmly welcomes everyone in our c…" at bounding box center [497, 185] width 994 height 882
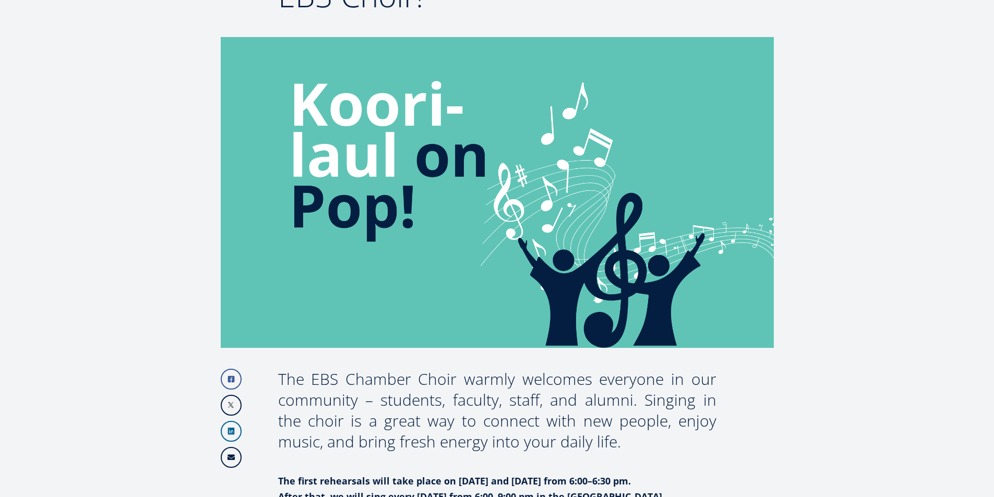
scroll to position [177, 0]
click at [880, 133] on article "Facebook Linkedin Email The EBS Chamber Choir warmly welcomes everyone in our c…" at bounding box center [497, 478] width 994 height 882
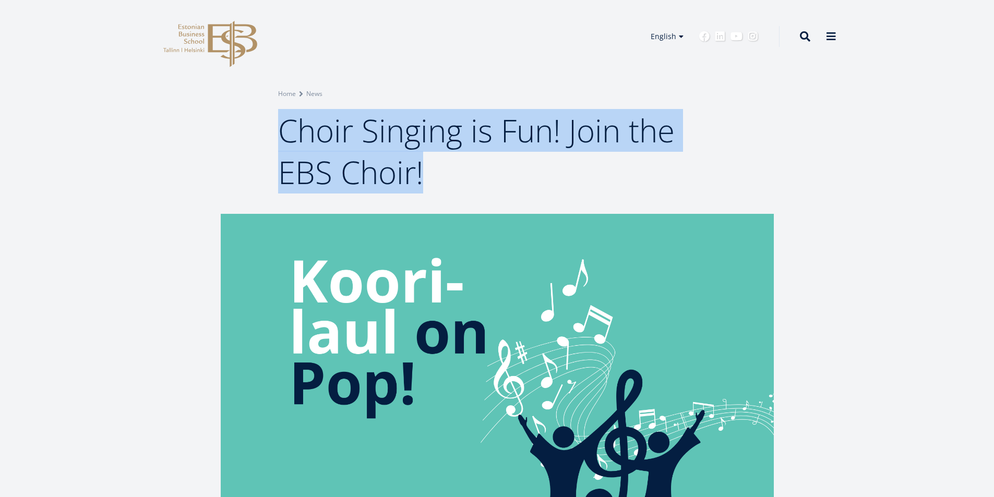
drag, startPoint x: 283, startPoint y: 131, endPoint x: 452, endPoint y: 170, distance: 172.7
click at [452, 170] on h1 "Choir Singing is Fun! Join the EBS Choir!" at bounding box center [497, 151] width 438 height 83
copy span "Choir Singing is Fun! Join the EBS Choir!"
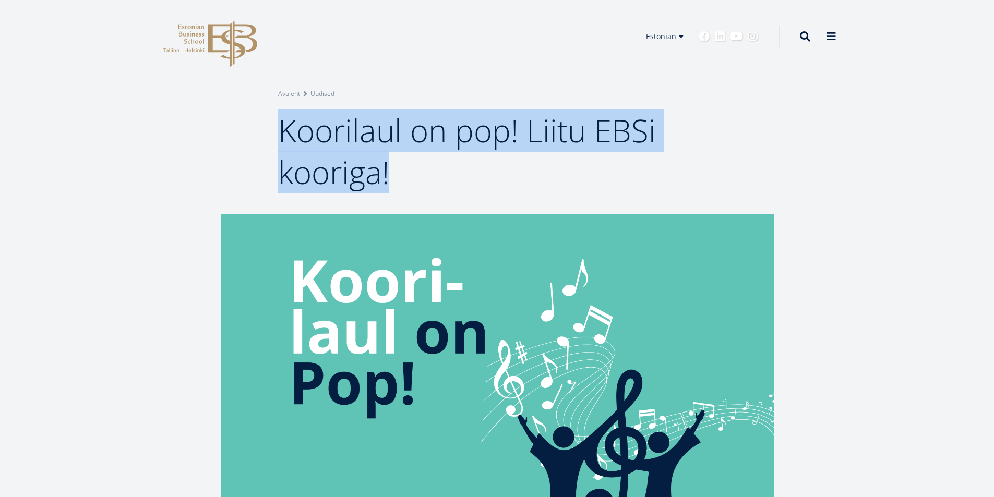
drag, startPoint x: 282, startPoint y: 128, endPoint x: 408, endPoint y: 174, distance: 134.3
click at [408, 174] on h1 "Koorilaul on pop! Liitu EBSi kooriga!" at bounding box center [497, 151] width 438 height 83
copy span "Koorilaul on pop! Liitu EBSi kooriga!"
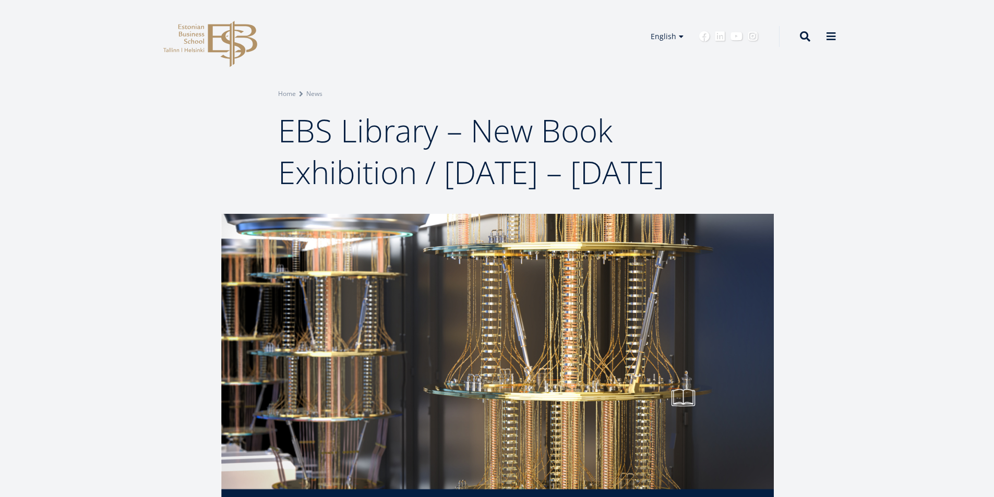
drag, startPoint x: 282, startPoint y: 133, endPoint x: 499, endPoint y: 211, distance: 230.9
click at [499, 194] on span "EBS Library – New Book Exhibition / [DATE] – [DATE]" at bounding box center [471, 151] width 386 height 85
copy span "EBS Library – New Book Exhibition / [DATE] – [DATE]"
click at [870, 120] on div "Breadcrumb Home News EBS Library – New Book Exhibition / 28 August – 31 Decembe…" at bounding box center [497, 107] width 994 height 214
click at [658, 52] on link "Estonian" at bounding box center [662, 51] width 52 height 15
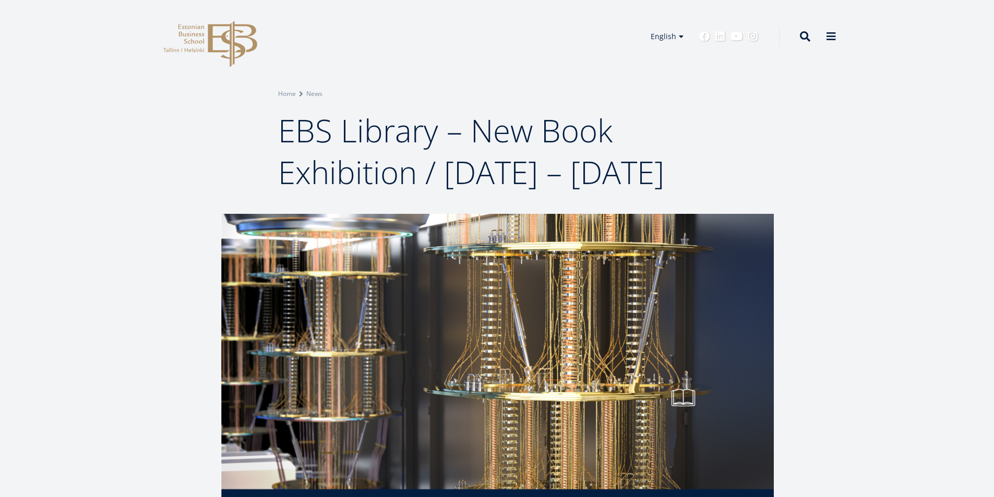
click at [898, 151] on div "Breadcrumb Home News EBS Library – New Book Exhibition / 28 August – 31 Decembe…" at bounding box center [497, 107] width 994 height 214
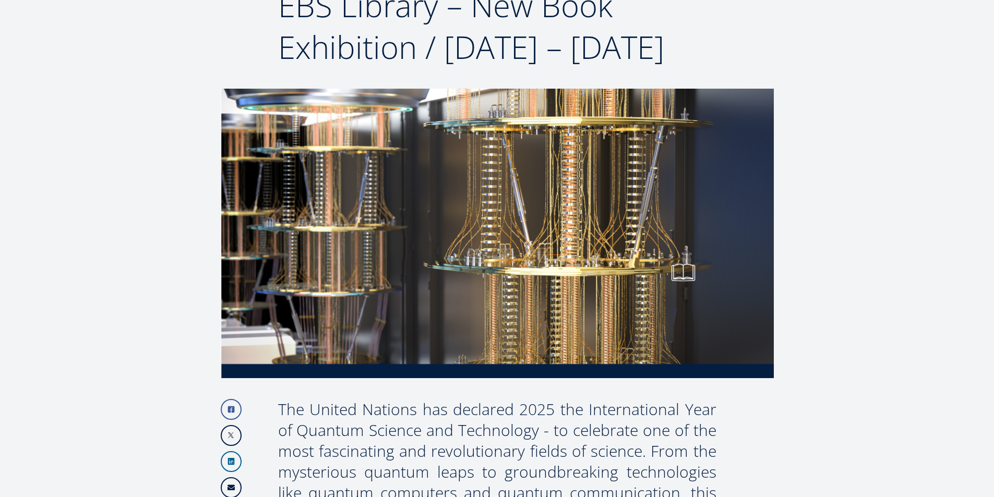
scroll to position [313, 0]
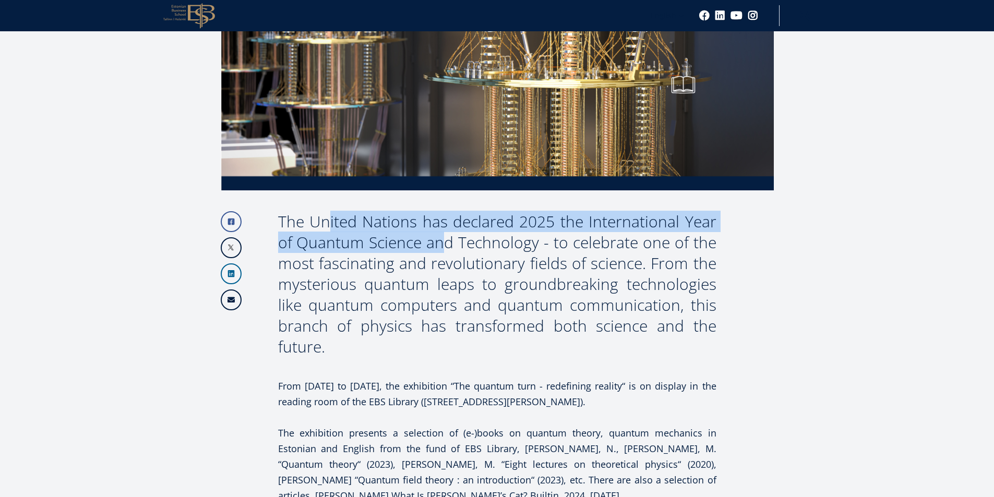
drag, startPoint x: 280, startPoint y: 262, endPoint x: 400, endPoint y: 279, distance: 120.6
click at [400, 279] on div "The United Nations has declared 2025 the International Year of Quantum Science …" at bounding box center [497, 284] width 438 height 146
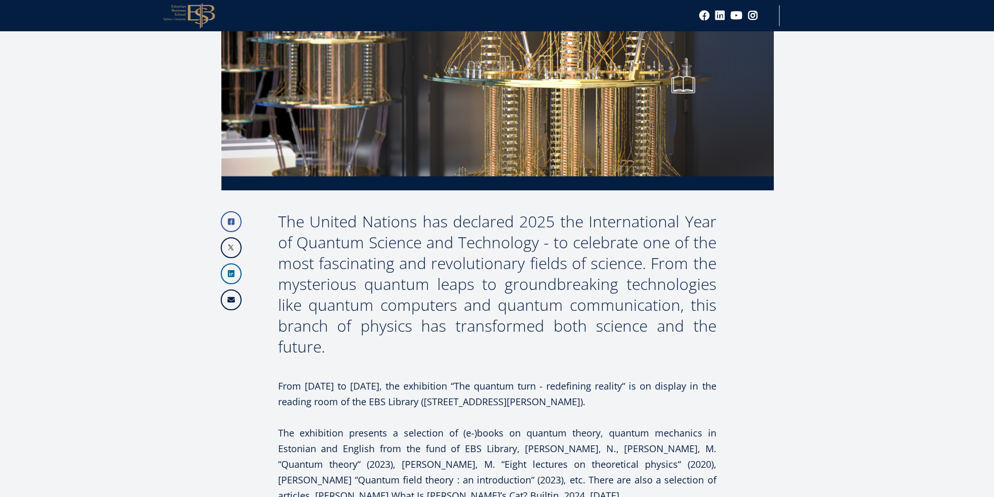
click at [428, 303] on div "The United Nations has declared 2025 the International Year of Quantum Science …" at bounding box center [497, 284] width 438 height 146
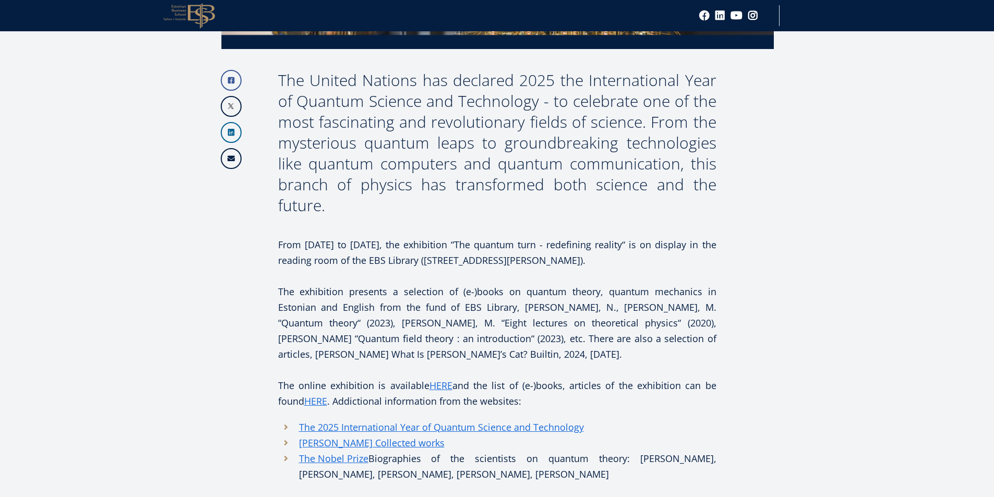
scroll to position [469, 0]
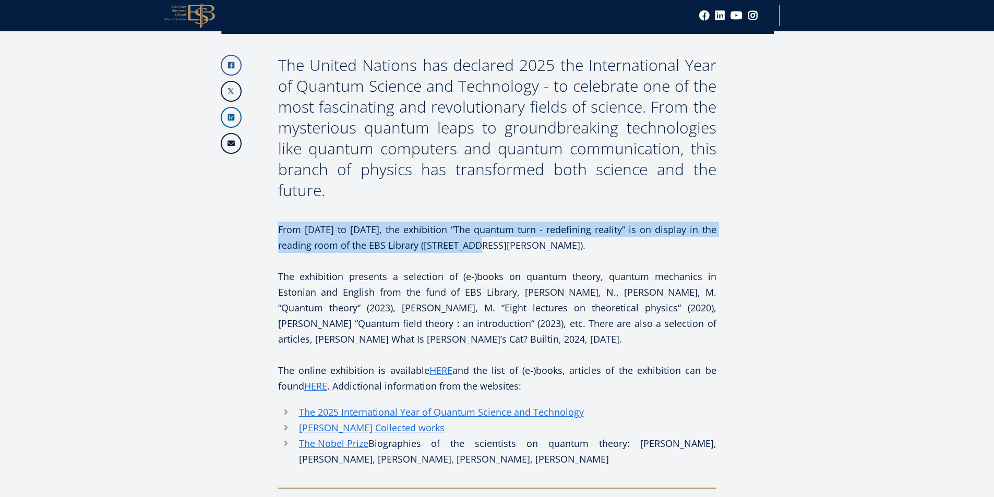
drag, startPoint x: 278, startPoint y: 271, endPoint x: 477, endPoint y: 286, distance: 199.3
click at [477, 253] on p "From 28 August to 31 December 2025, the exhibition “The quantum turn - redefini…" at bounding box center [497, 237] width 438 height 31
copy p "From 28 August to 31 December 2025, the exhibition “The quantum turn - redefini…"
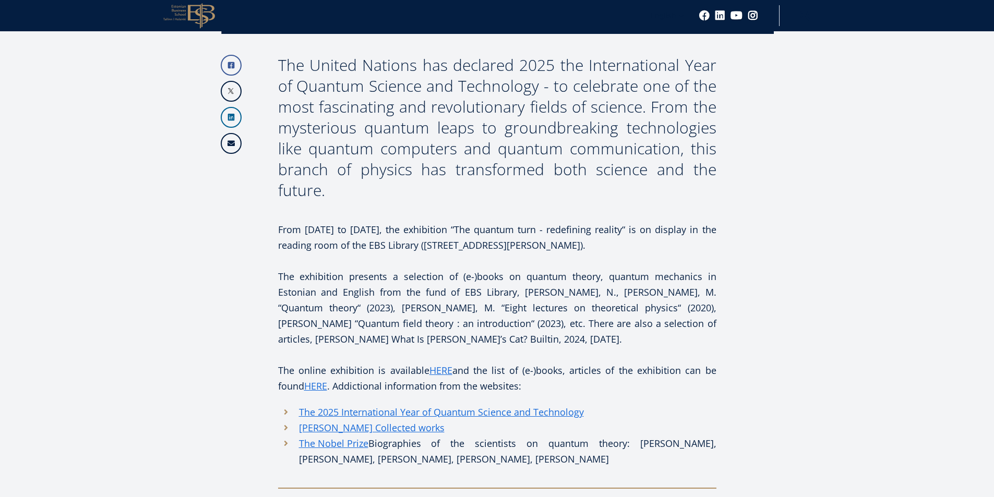
click at [879, 203] on article "Facebook Linkedin Email The United Nations has declared 2025 the International …" at bounding box center [497, 260] width 994 height 1033
click at [279, 319] on p "The exhibition presents a selection of (e-)books on quantum theory, quantum mec…" at bounding box center [497, 308] width 438 height 78
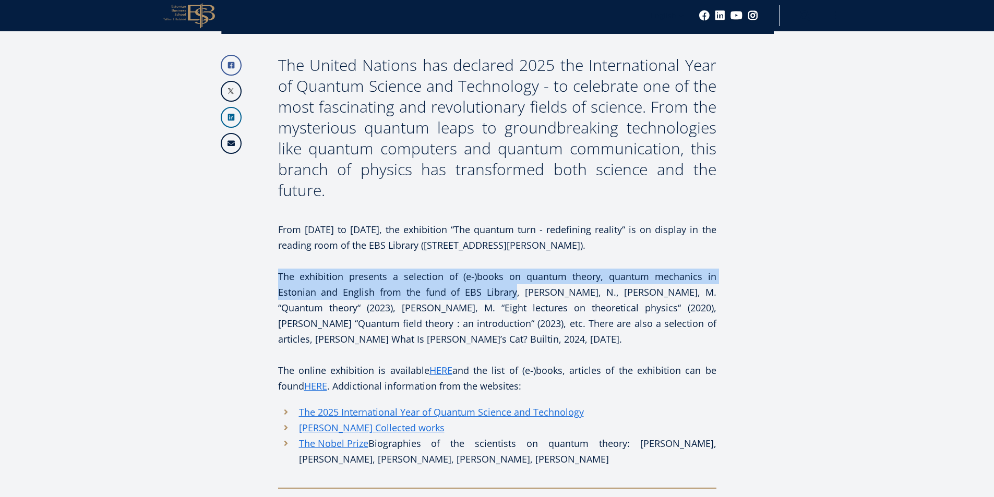
drag, startPoint x: 280, startPoint y: 320, endPoint x: 494, endPoint y: 337, distance: 215.1
click at [494, 337] on p "The exhibition presents a selection of (e-)books on quantum theory, quantum mec…" at bounding box center [497, 308] width 438 height 78
copy p "The exhibition presents a selection of (e-)books on quantum theory, quantum mec…"
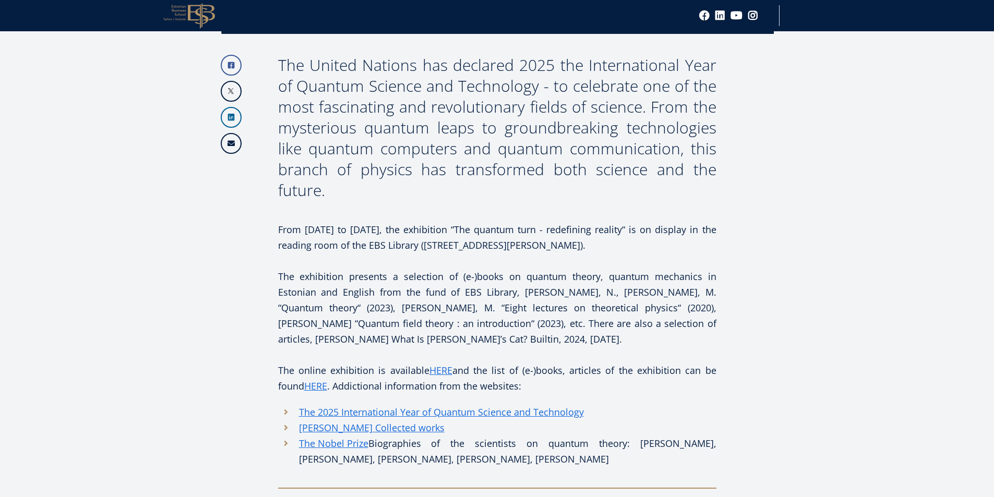
click at [885, 220] on article "Facebook Linkedin Email The United Nations has declared 2025 the International …" at bounding box center [497, 260] width 994 height 1033
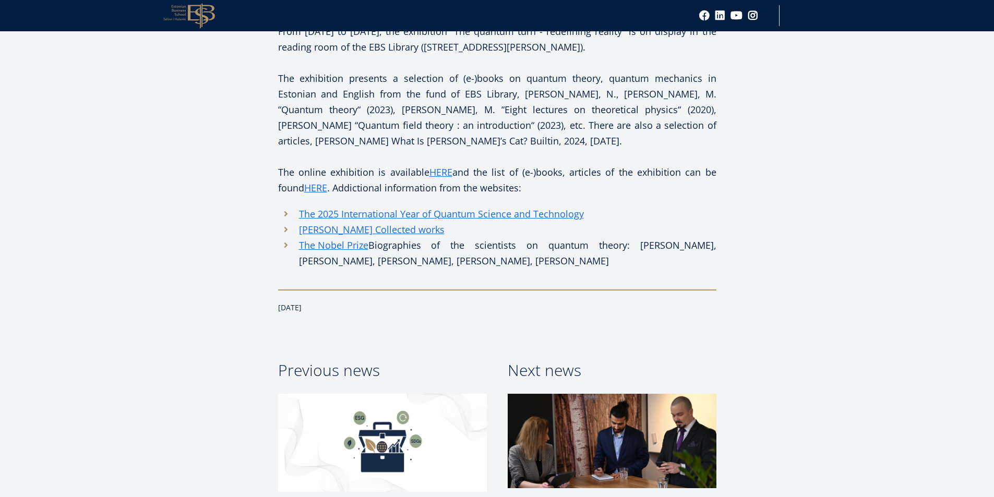
scroll to position [678, 0]
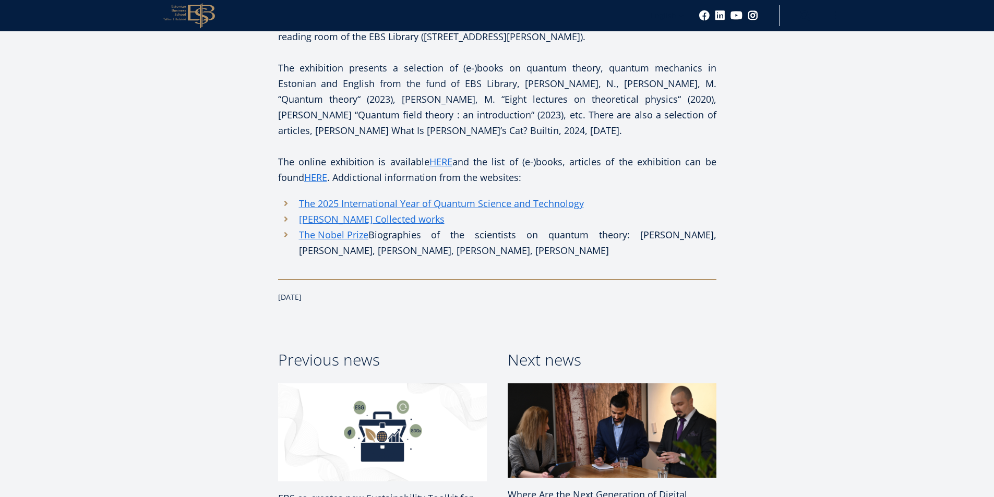
drag, startPoint x: 903, startPoint y: 184, endPoint x: 842, endPoint y: 166, distance: 62.9
click at [902, 183] on article "Facebook Linkedin Email The United Nations has declared 2025 the International …" at bounding box center [497, 52] width 994 height 1033
click at [774, 155] on div "Facebook Linkedin Email The United Nations has declared 2025 the International …" at bounding box center [497, 42] width 636 height 1013
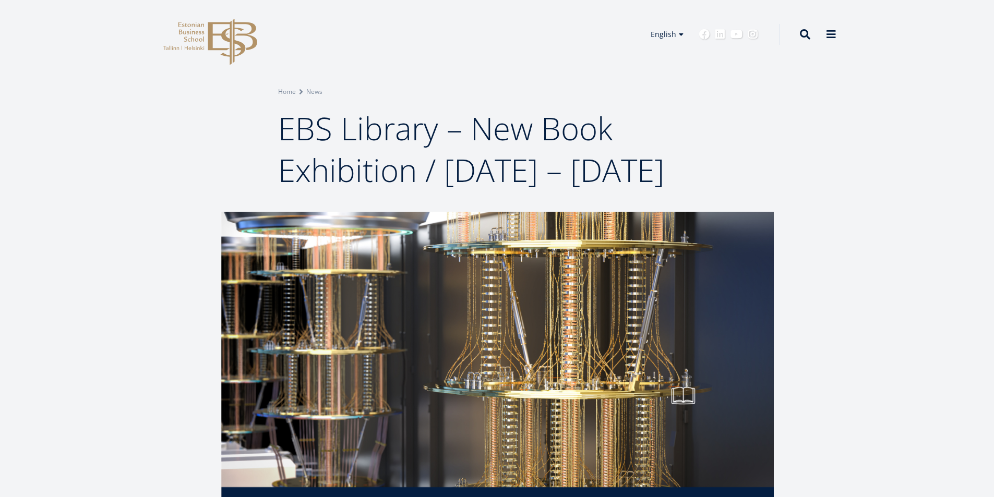
scroll to position [0, 0]
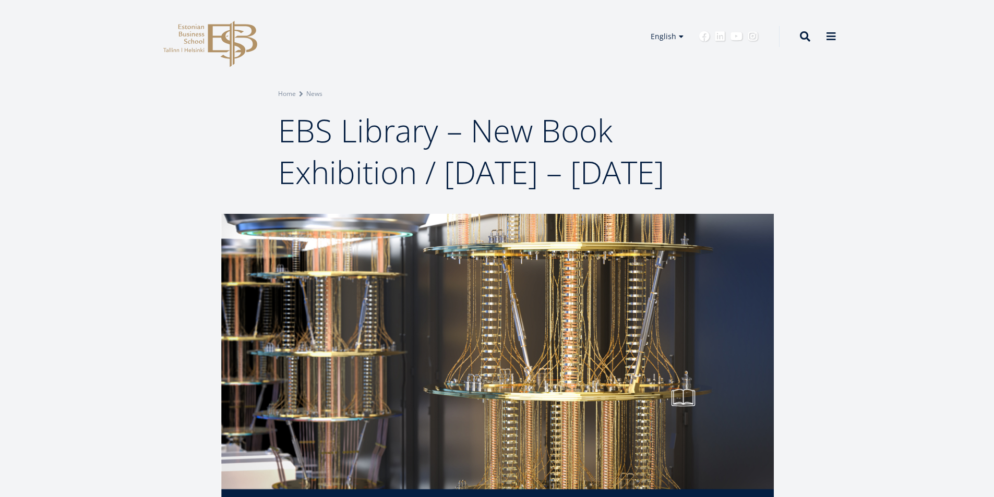
drag, startPoint x: 281, startPoint y: 129, endPoint x: 501, endPoint y: 210, distance: 234.3
click at [501, 194] on span "EBS Library – New Book Exhibition / [DATE] – [DATE]" at bounding box center [471, 151] width 386 height 85
copy span "EBS Library – New Book Exhibition / [DATE] – [DATE]"
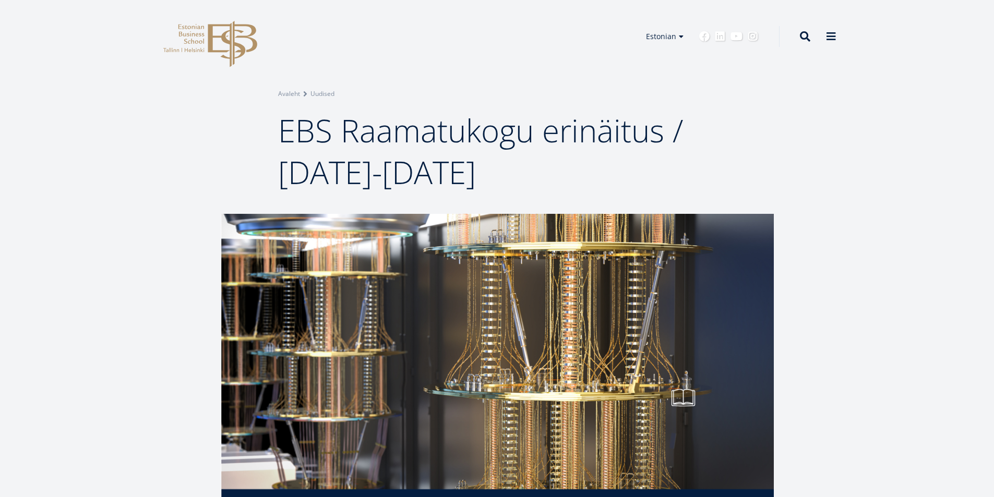
drag, startPoint x: 281, startPoint y: 126, endPoint x: 545, endPoint y: 170, distance: 267.6
click at [545, 170] on h1 "EBS Raamatukogu erinäitus / 28.08-31.12.2025" at bounding box center [497, 151] width 438 height 83
copy span "EBS Raamatukogu erinäitus / 28.08-31.12.2025"
click at [183, 127] on div "Breadcrumb Avaleht Uudised EBS Raamatukogu erinäitus / 28.08-31.12.2025" at bounding box center [497, 107] width 994 height 214
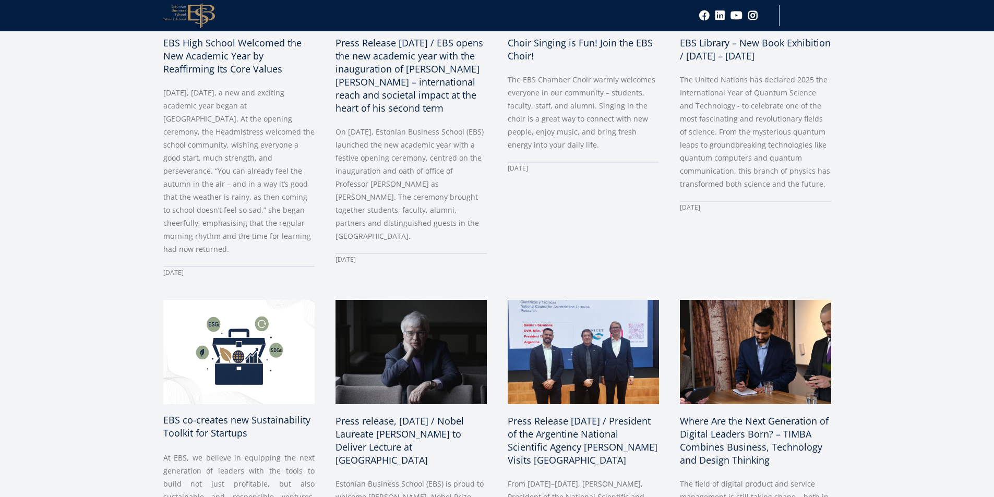
scroll to position [782, 0]
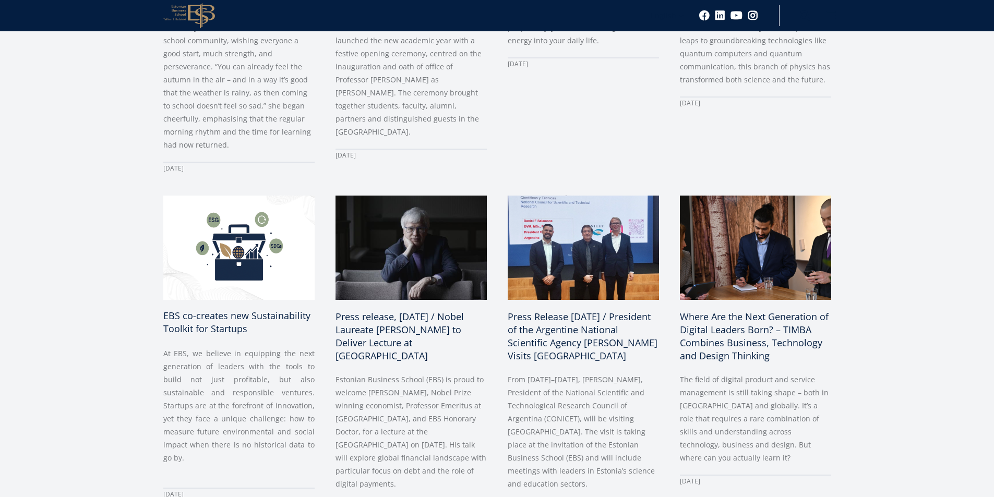
click at [215, 309] on span "EBS co-creates new Sustainability Toolkit for Startups" at bounding box center [236, 322] width 147 height 26
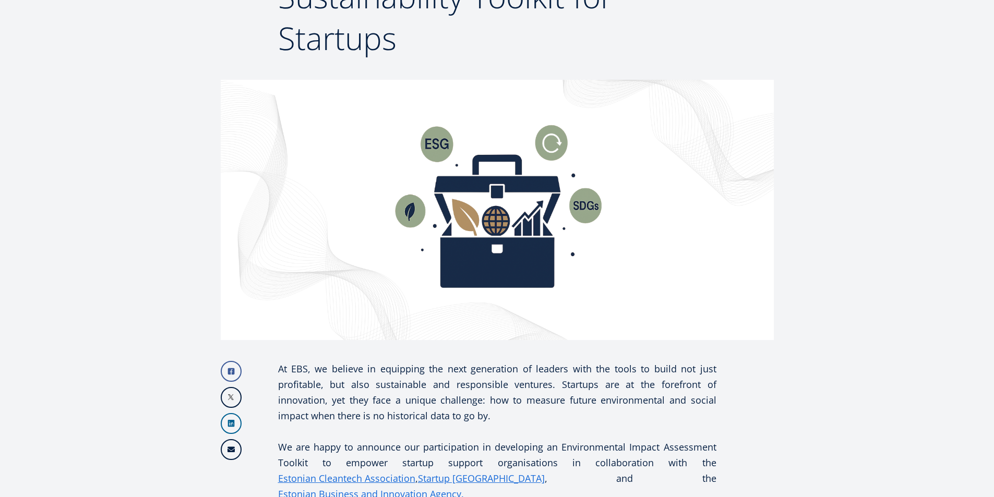
scroll to position [209, 0]
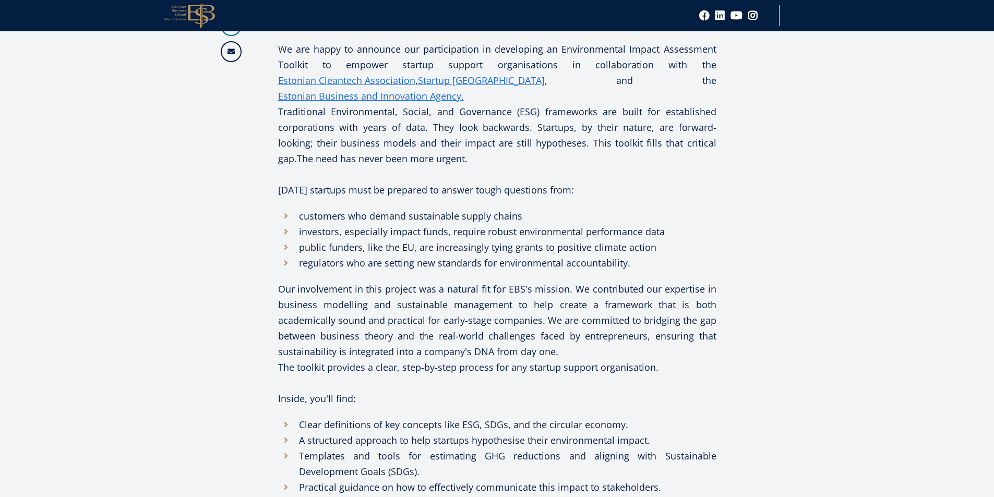
scroll to position [261, 0]
